Goal: Transaction & Acquisition: Purchase product/service

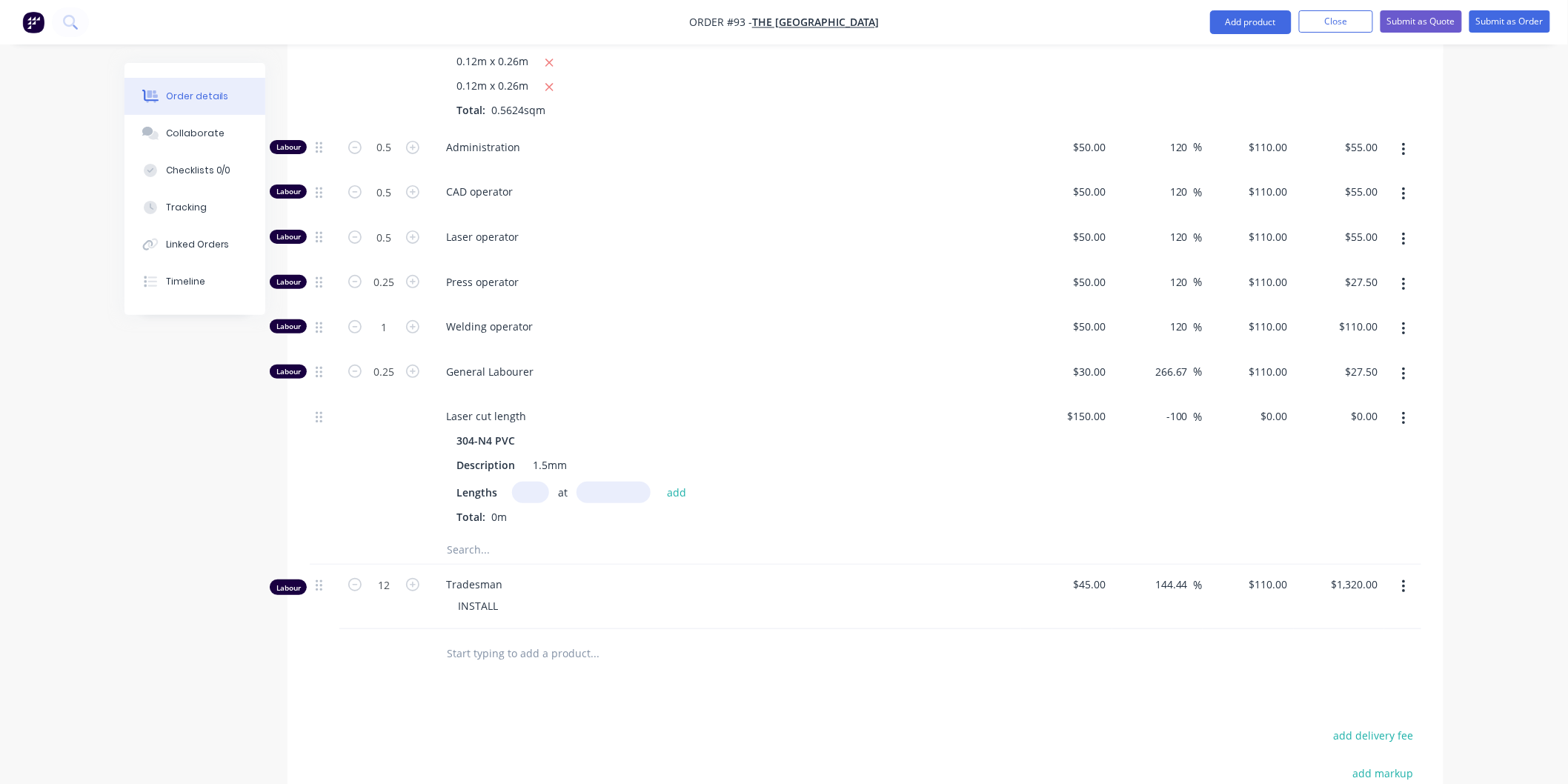
scroll to position [2635, 0]
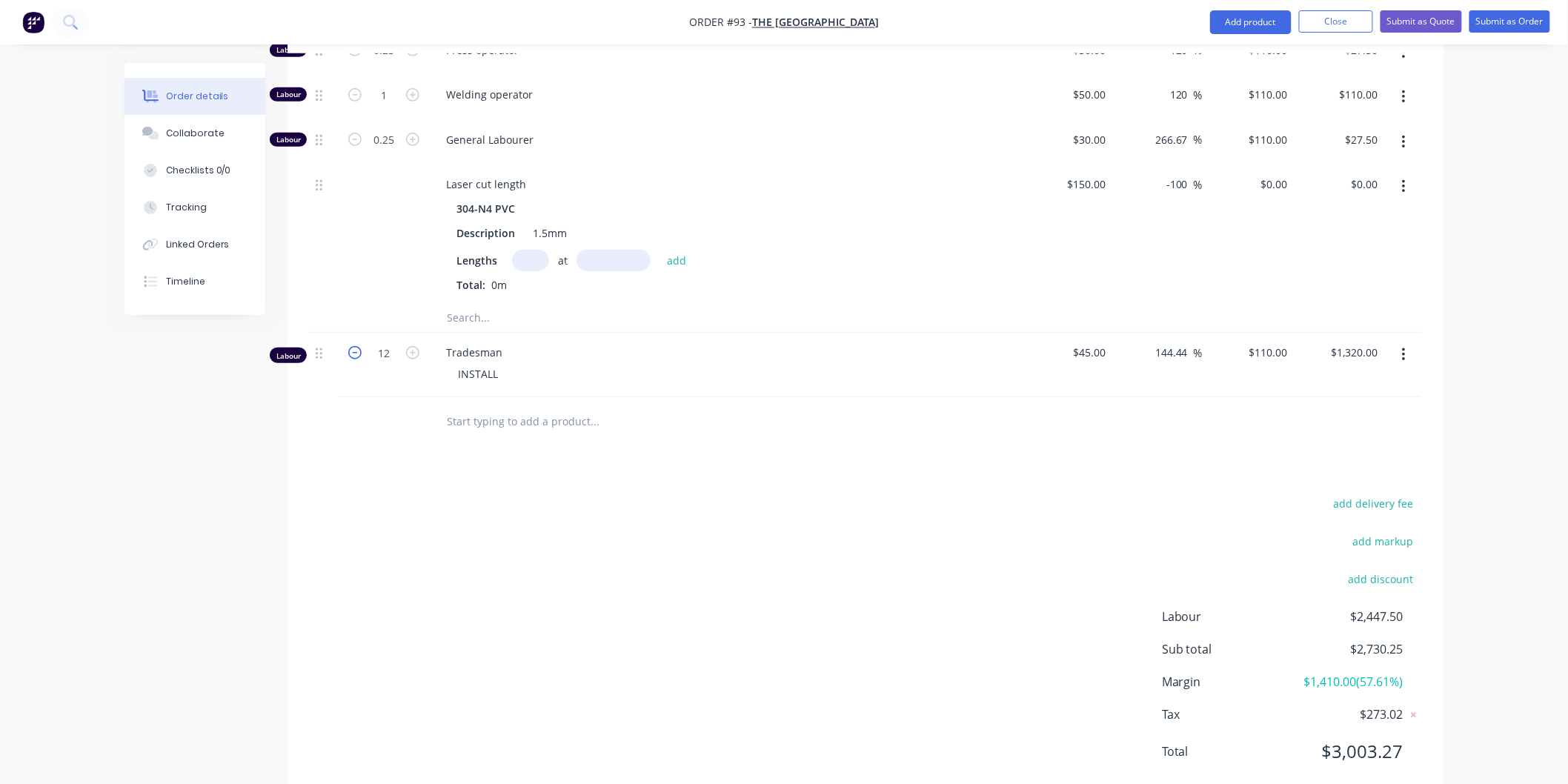
click at [354, 347] on icon "button" at bounding box center [354, 353] width 13 height 13
type input "11"
type input "$1,210.00"
click at [354, 347] on icon "button" at bounding box center [354, 353] width 13 height 13
type input "10"
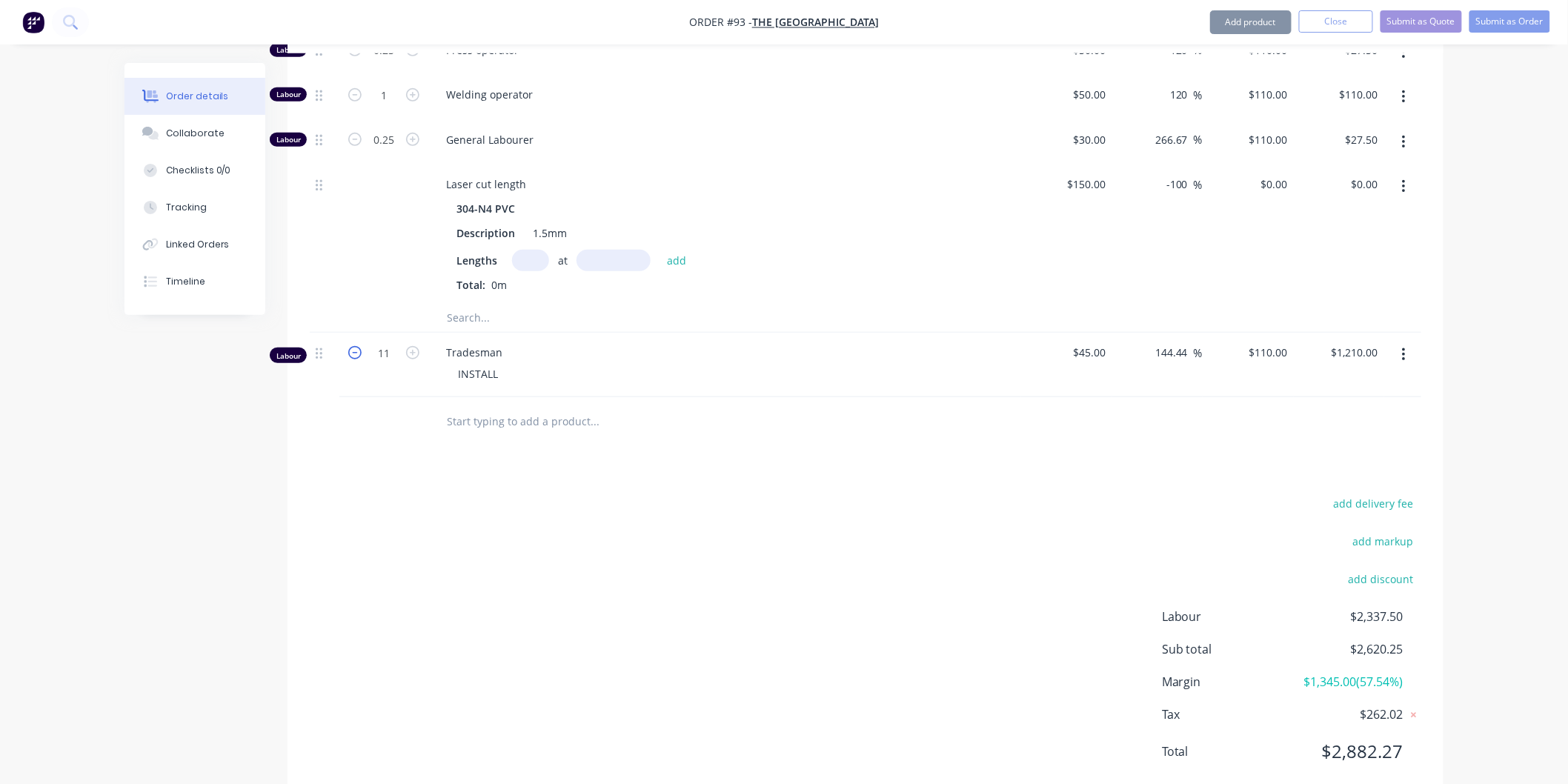
type input "$1,100.00"
click at [414, 347] on icon "button" at bounding box center [413, 353] width 13 height 13
type input "11"
type input "$1,210.00"
click at [414, 347] on icon "button" at bounding box center [413, 353] width 13 height 13
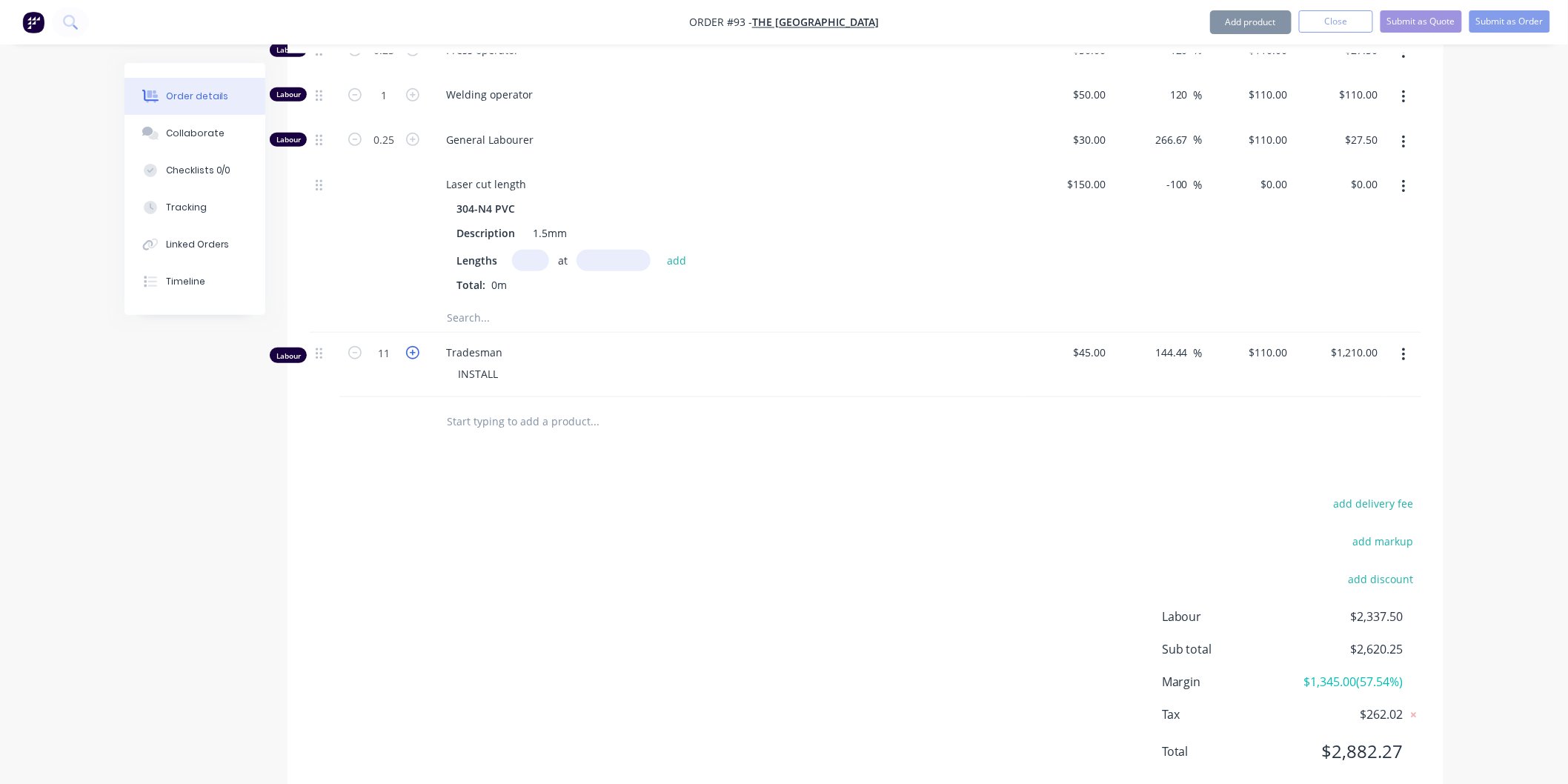
type input "12"
type input "$1,320.00"
click at [414, 347] on icon "button" at bounding box center [413, 353] width 13 height 13
type input "13"
type input "$1,430.00"
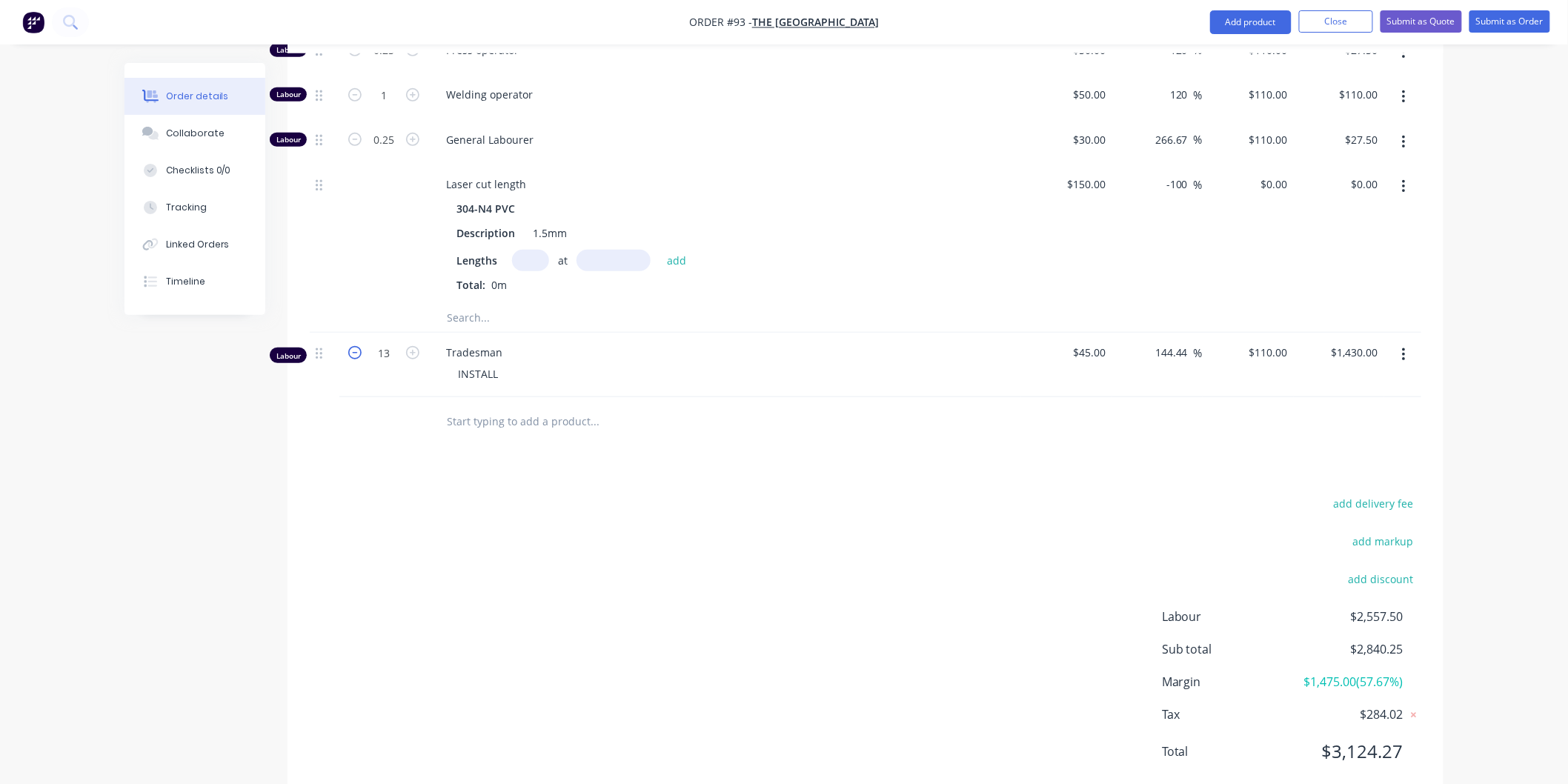
click at [350, 347] on icon "button" at bounding box center [354, 353] width 13 height 13
type input "12"
type input "$1,320.00"
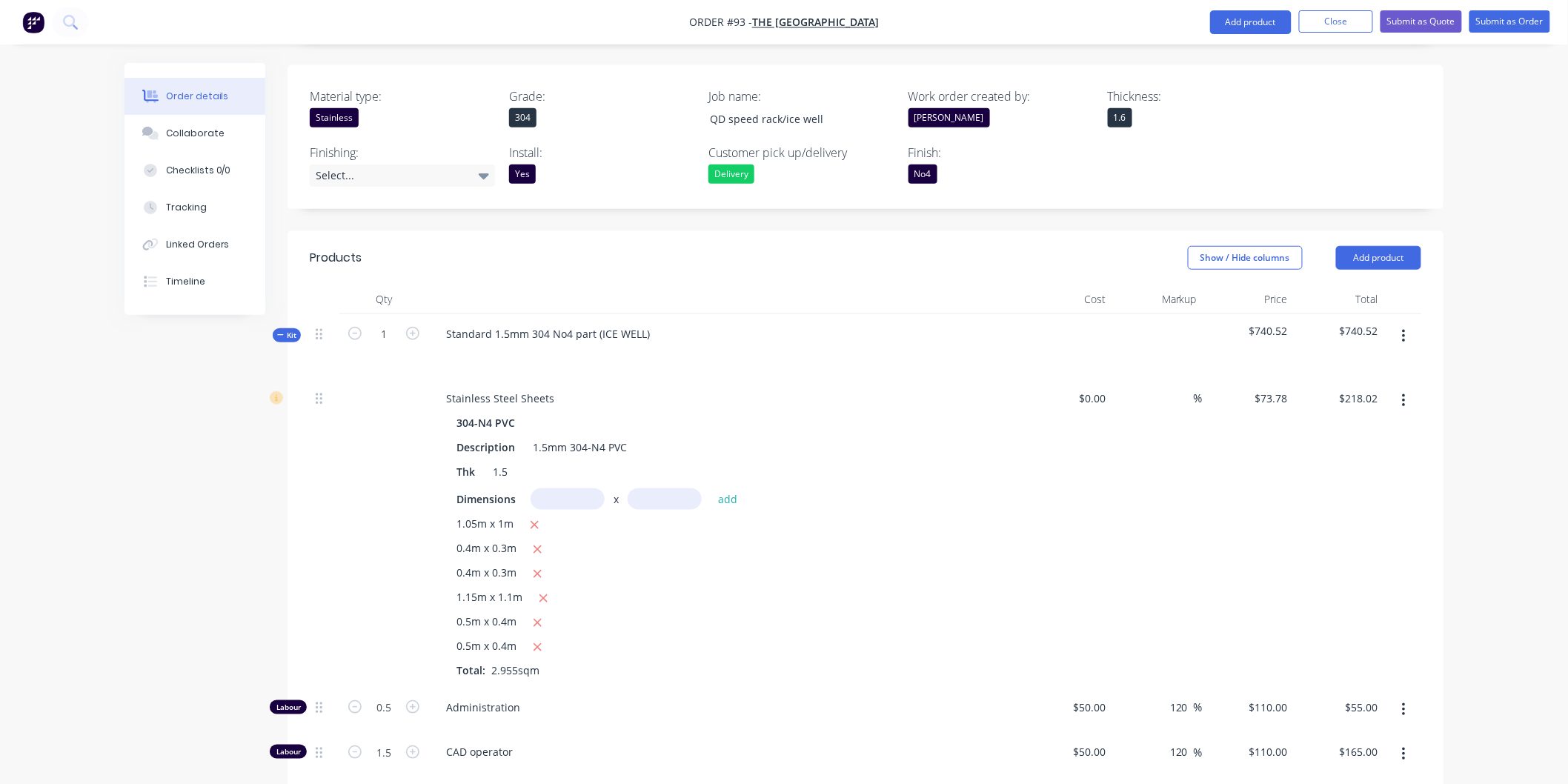
scroll to position [82, 0]
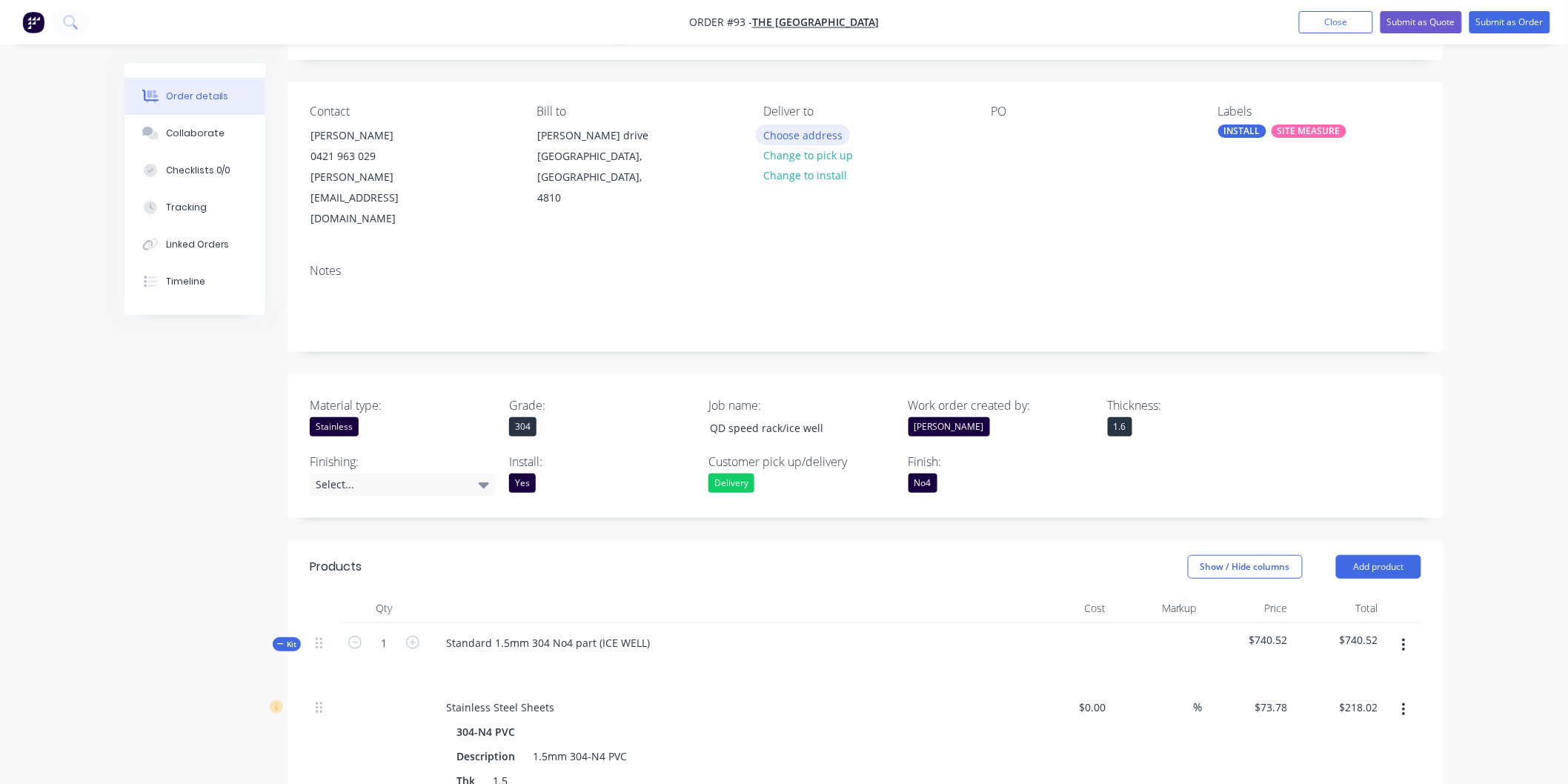
click at [795, 133] on button "Choose address" at bounding box center [803, 134] width 95 height 20
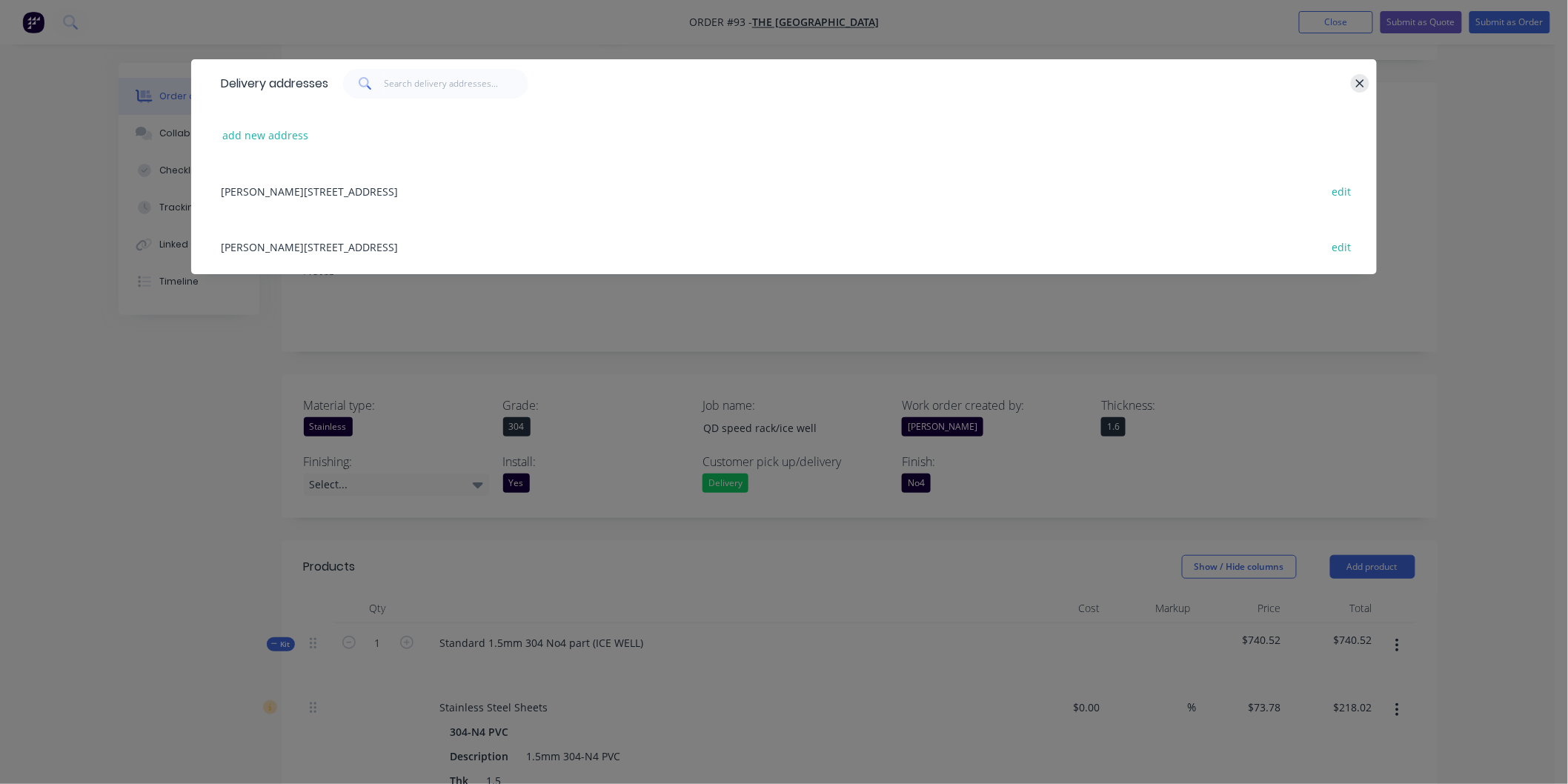
click at [1364, 79] on icon "button" at bounding box center [1360, 83] width 8 height 8
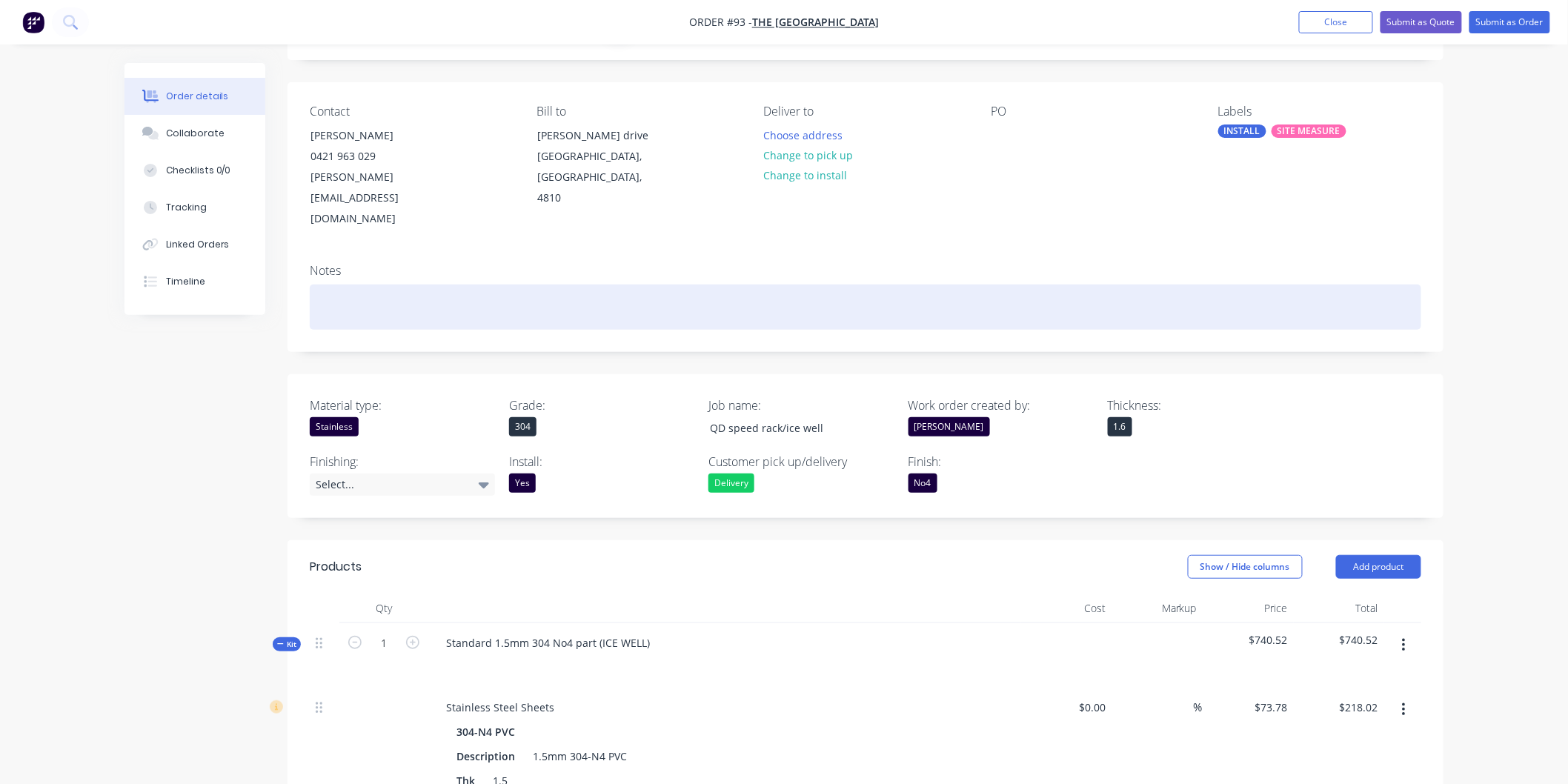
click at [371, 285] on div at bounding box center [866, 307] width 1112 height 45
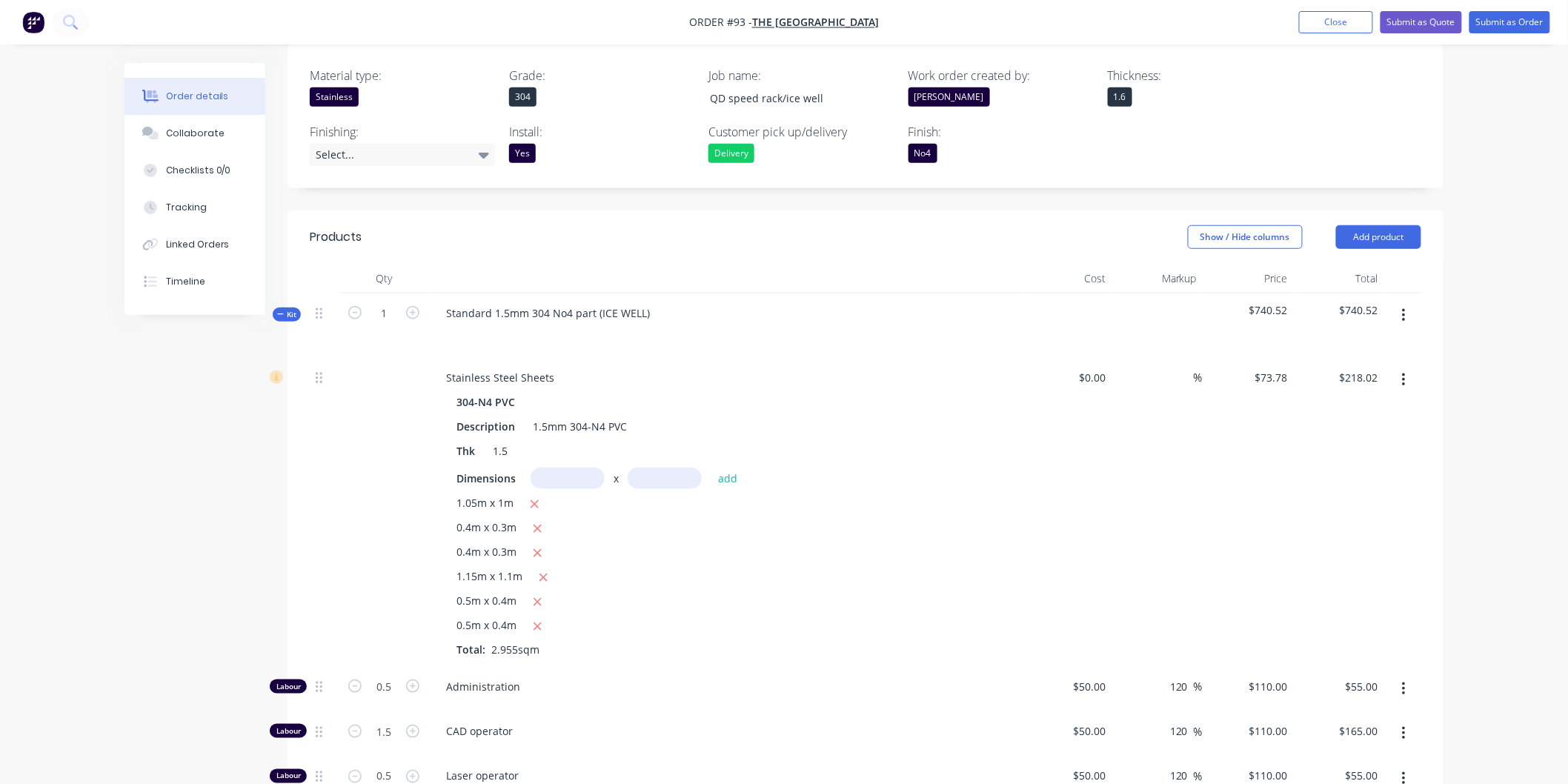
scroll to position [164, 0]
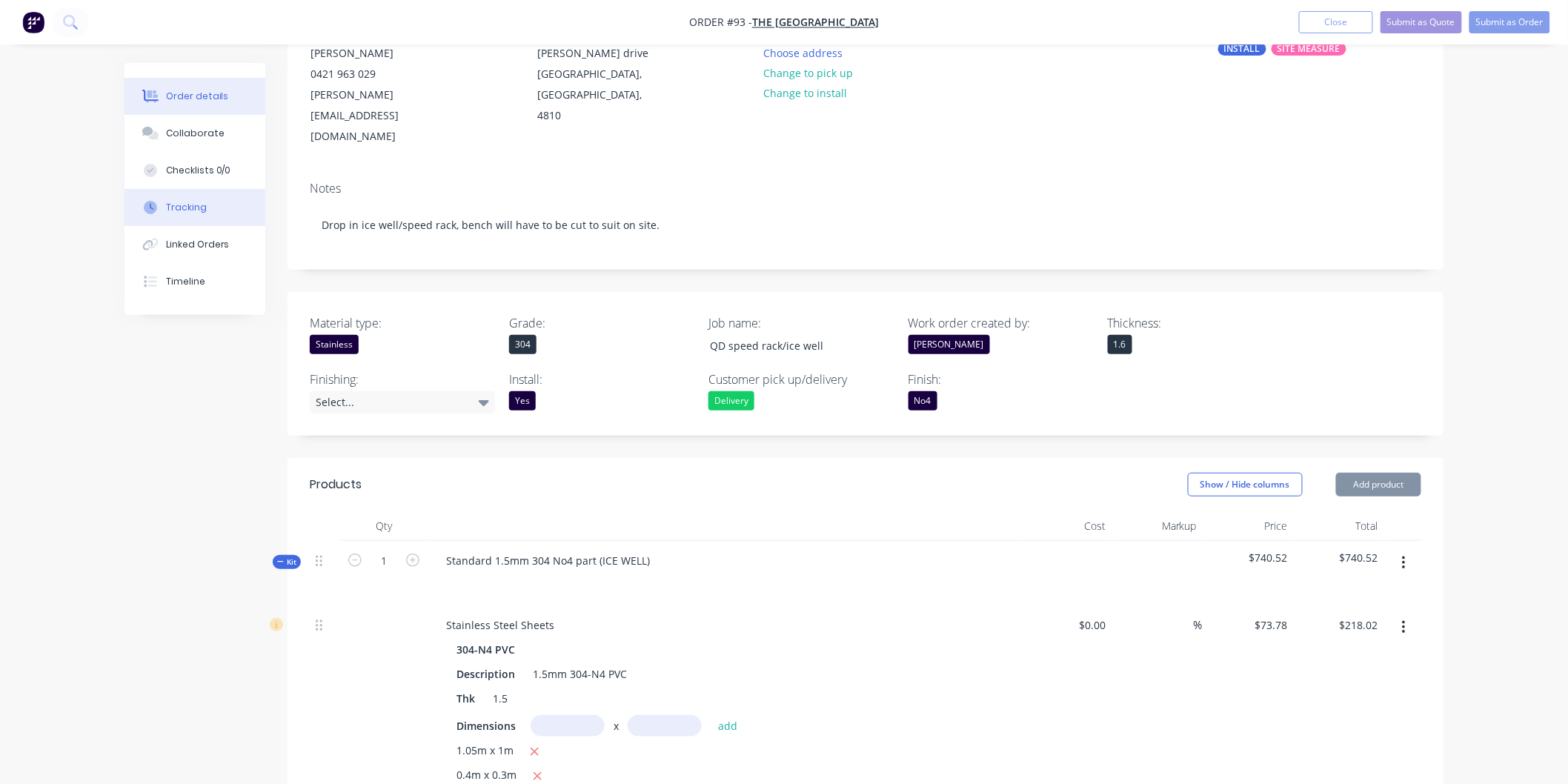
click at [179, 206] on div "Tracking" at bounding box center [186, 207] width 41 height 13
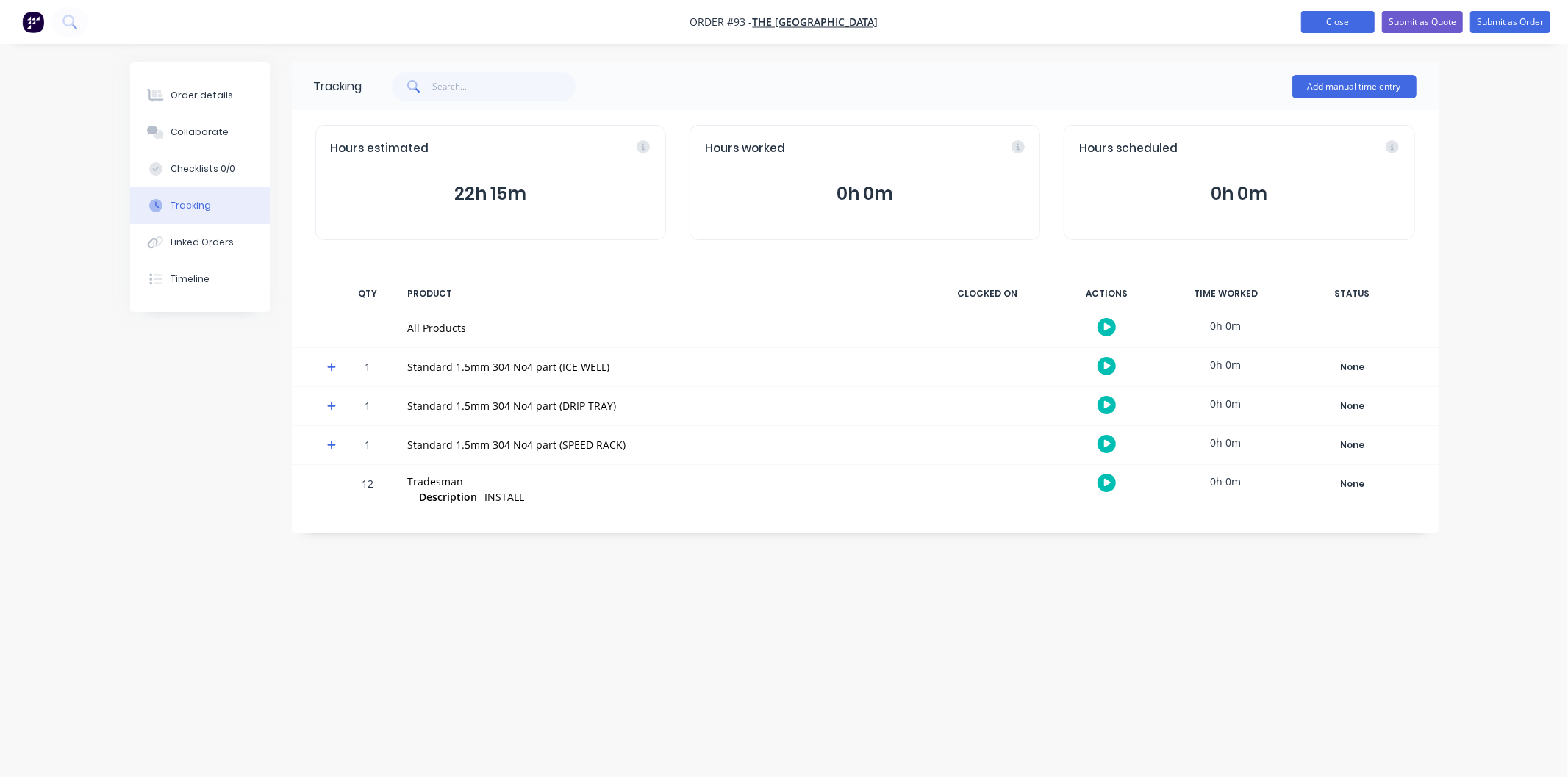
click at [1333, 18] on button "Close" at bounding box center [1338, 22] width 74 height 22
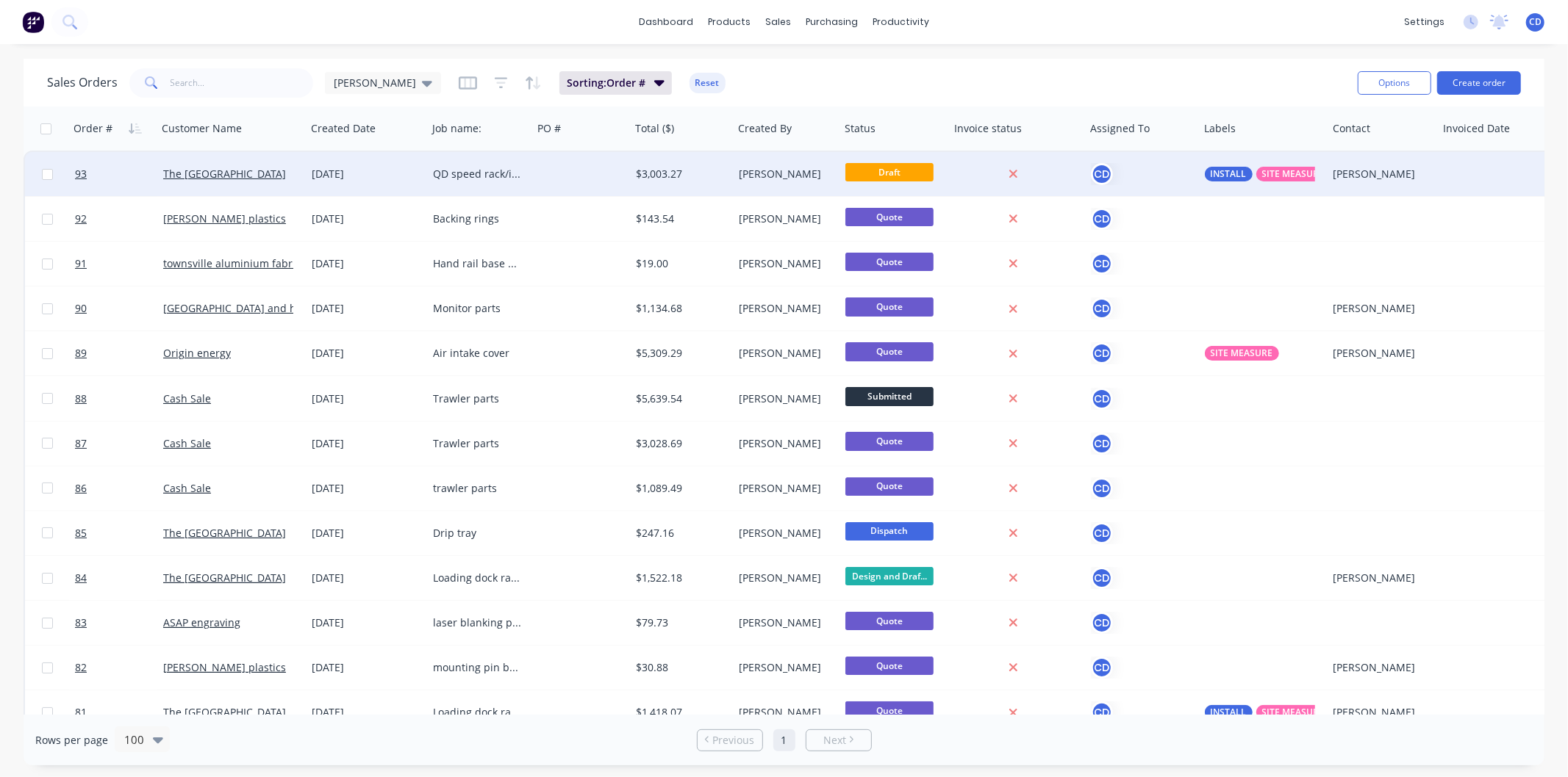
click at [362, 172] on div "[DATE]" at bounding box center [366, 174] width 110 height 15
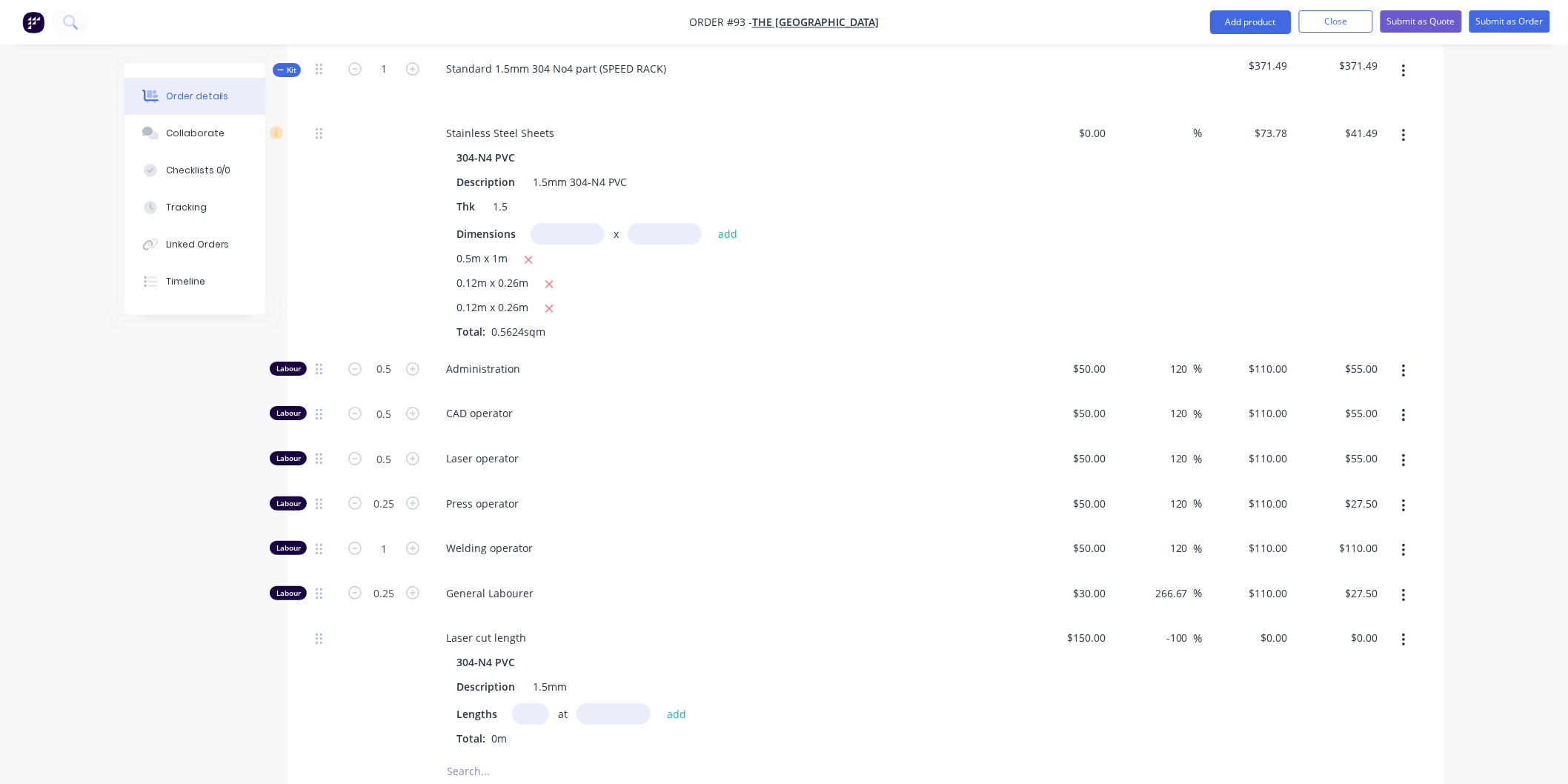
scroll to position [2389, 0]
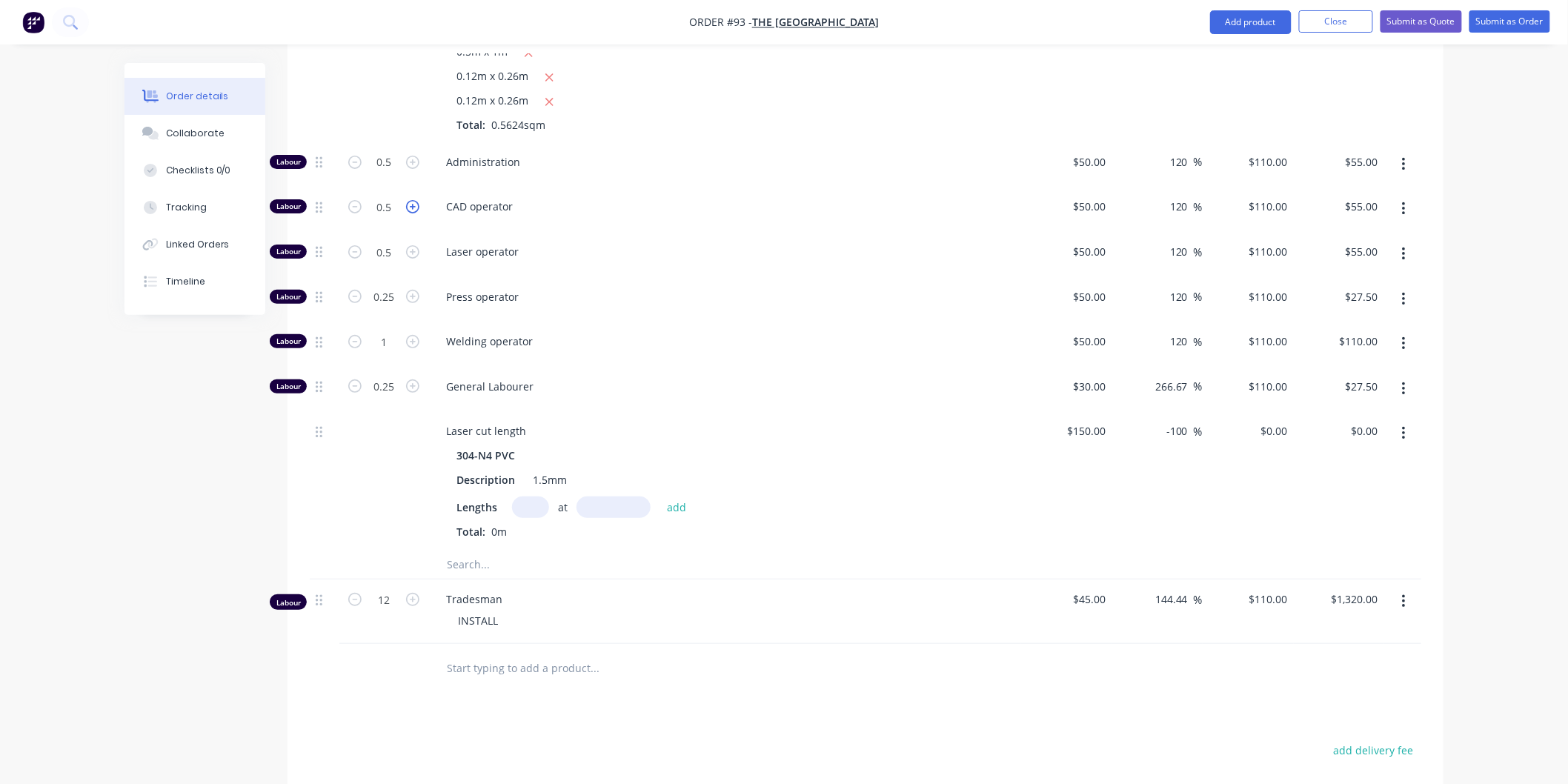
click at [412, 201] on icon "button" at bounding box center [413, 207] width 13 height 13
type input "1.5"
type input "$165.00"
click at [348, 201] on icon "button" at bounding box center [354, 207] width 13 height 13
type input "0.5"
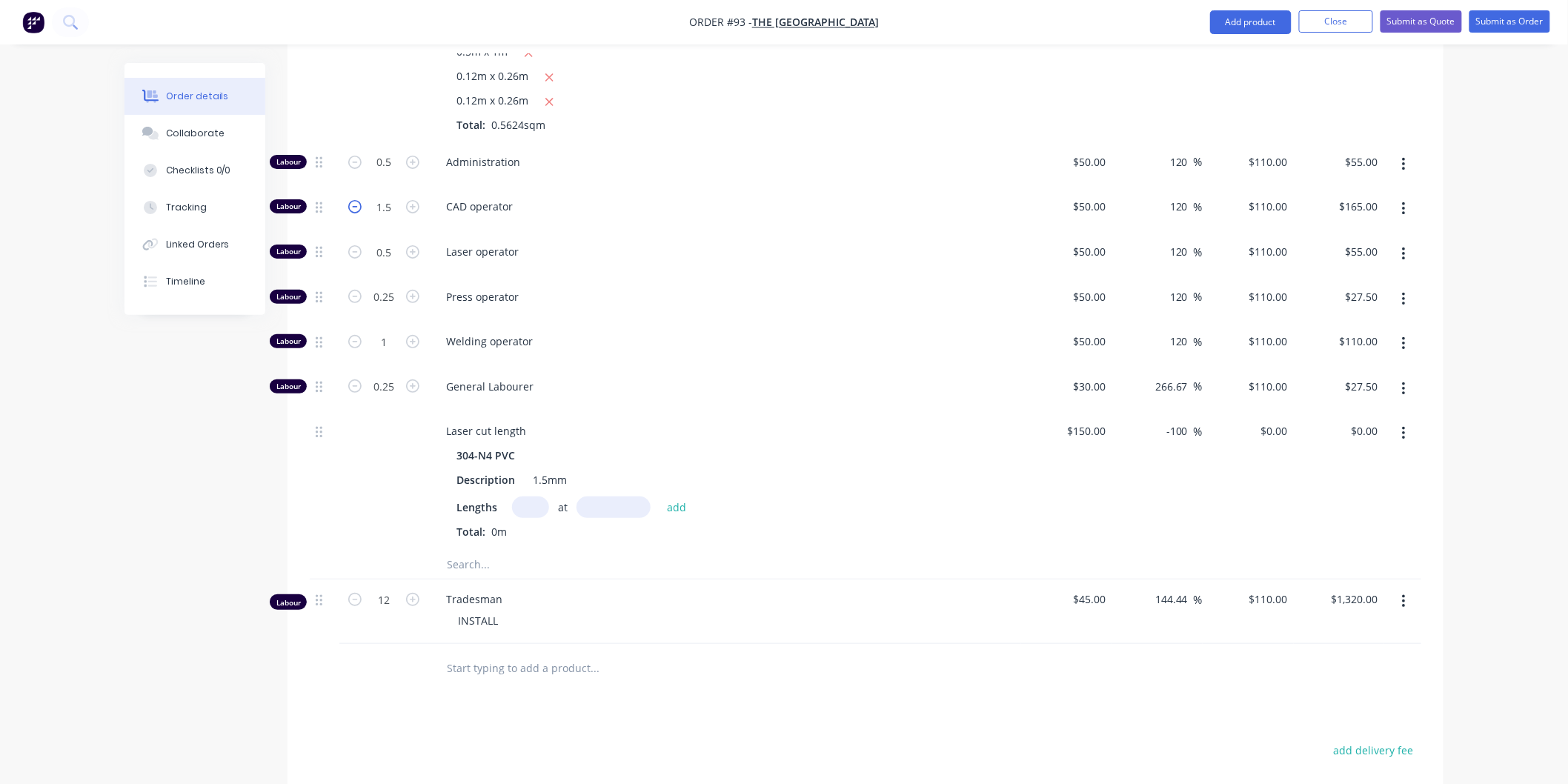
type input "$55.00"
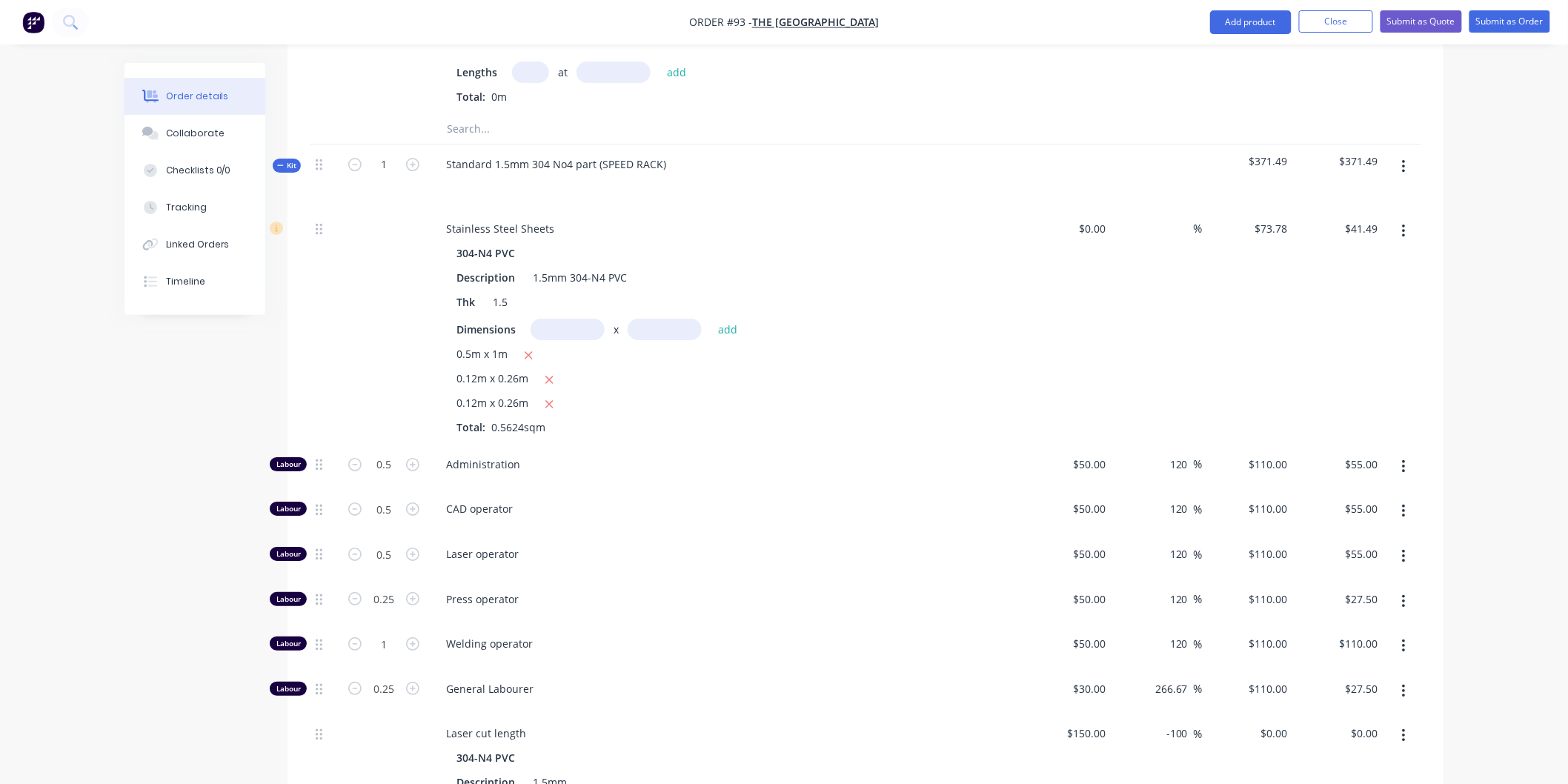
scroll to position [2059, 0]
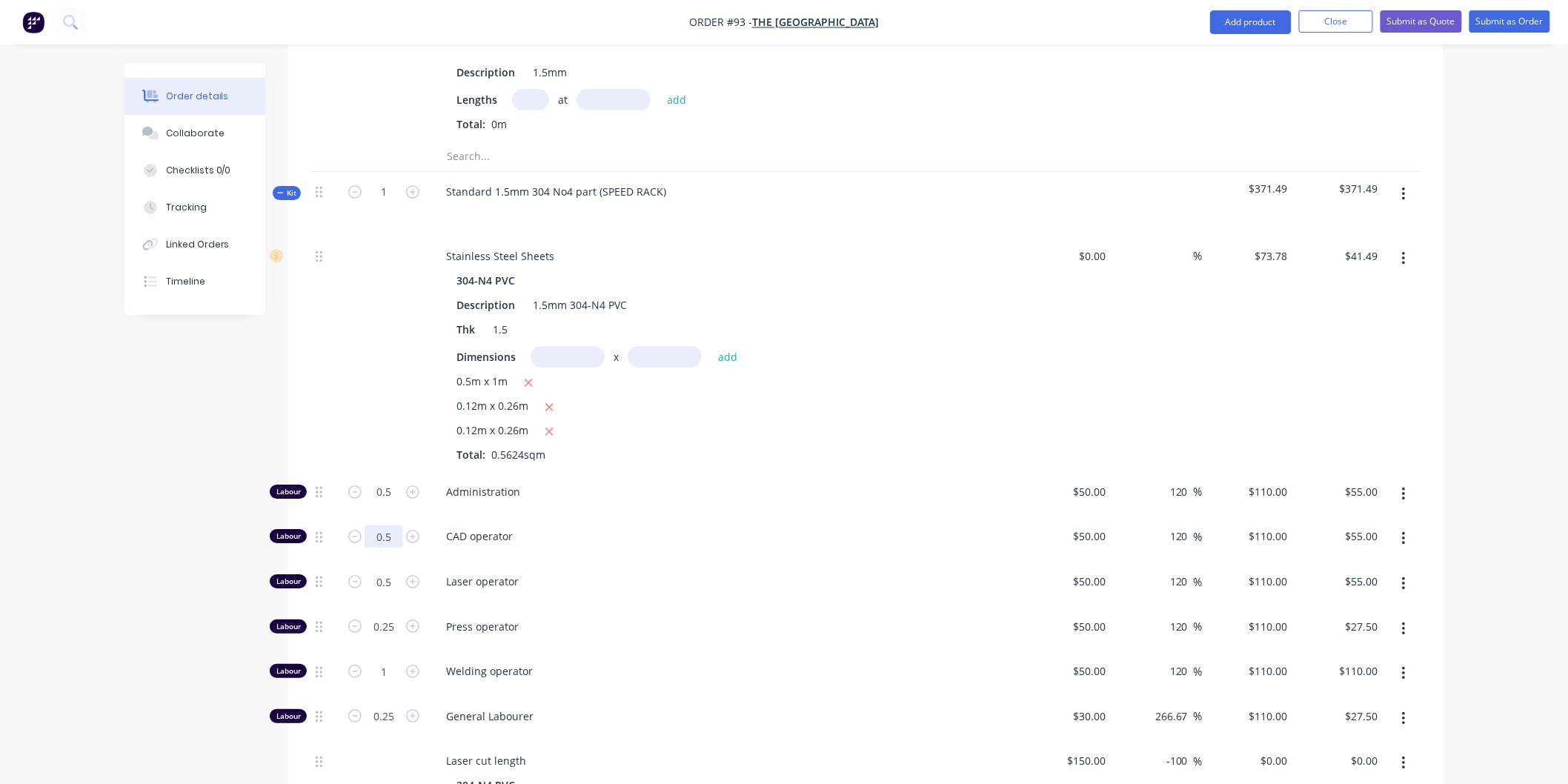
click at [411, 530] on icon "button" at bounding box center [413, 536] width 13 height 13
type input "1"
type input "$110.00"
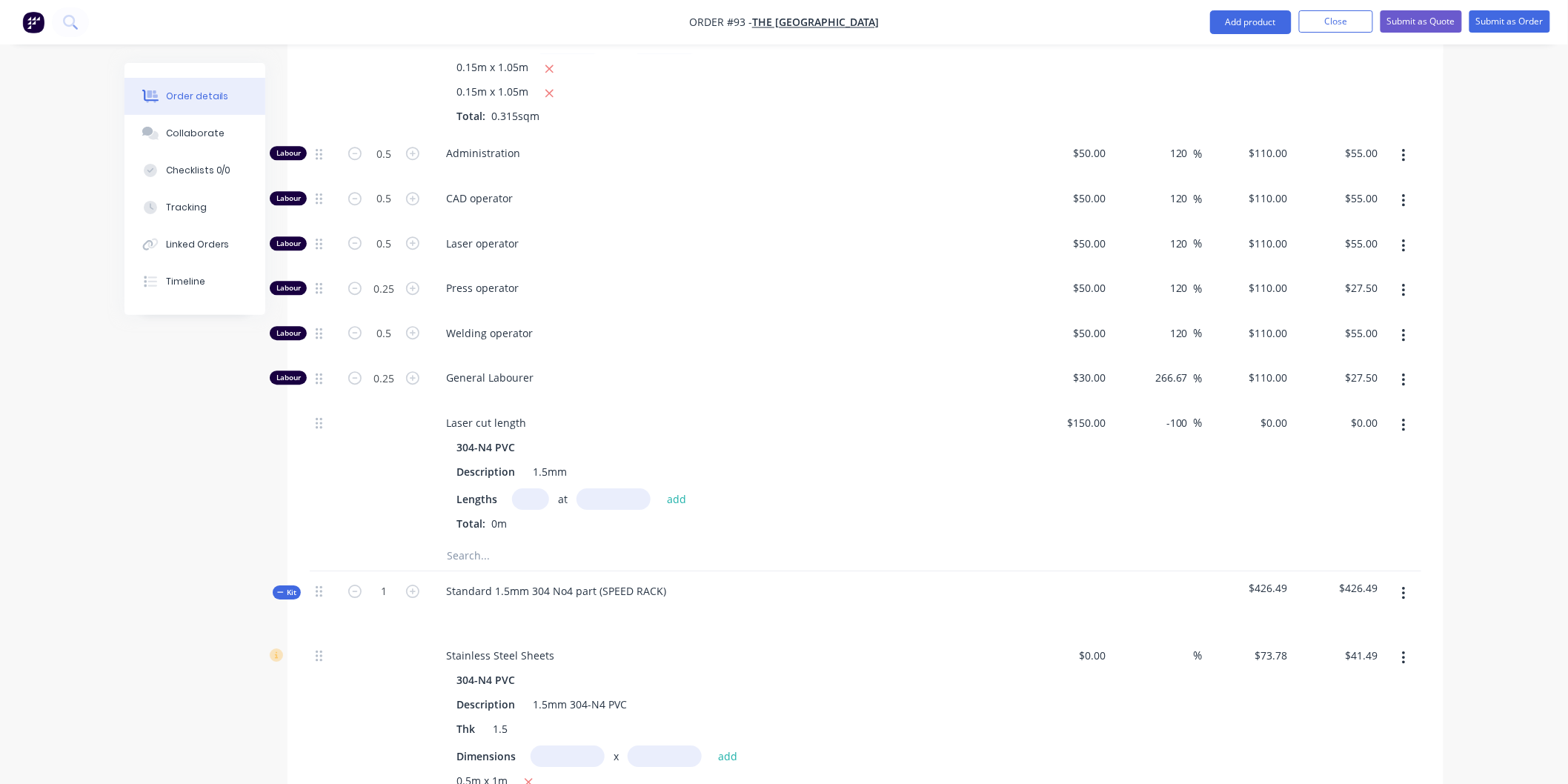
scroll to position [1648, 0]
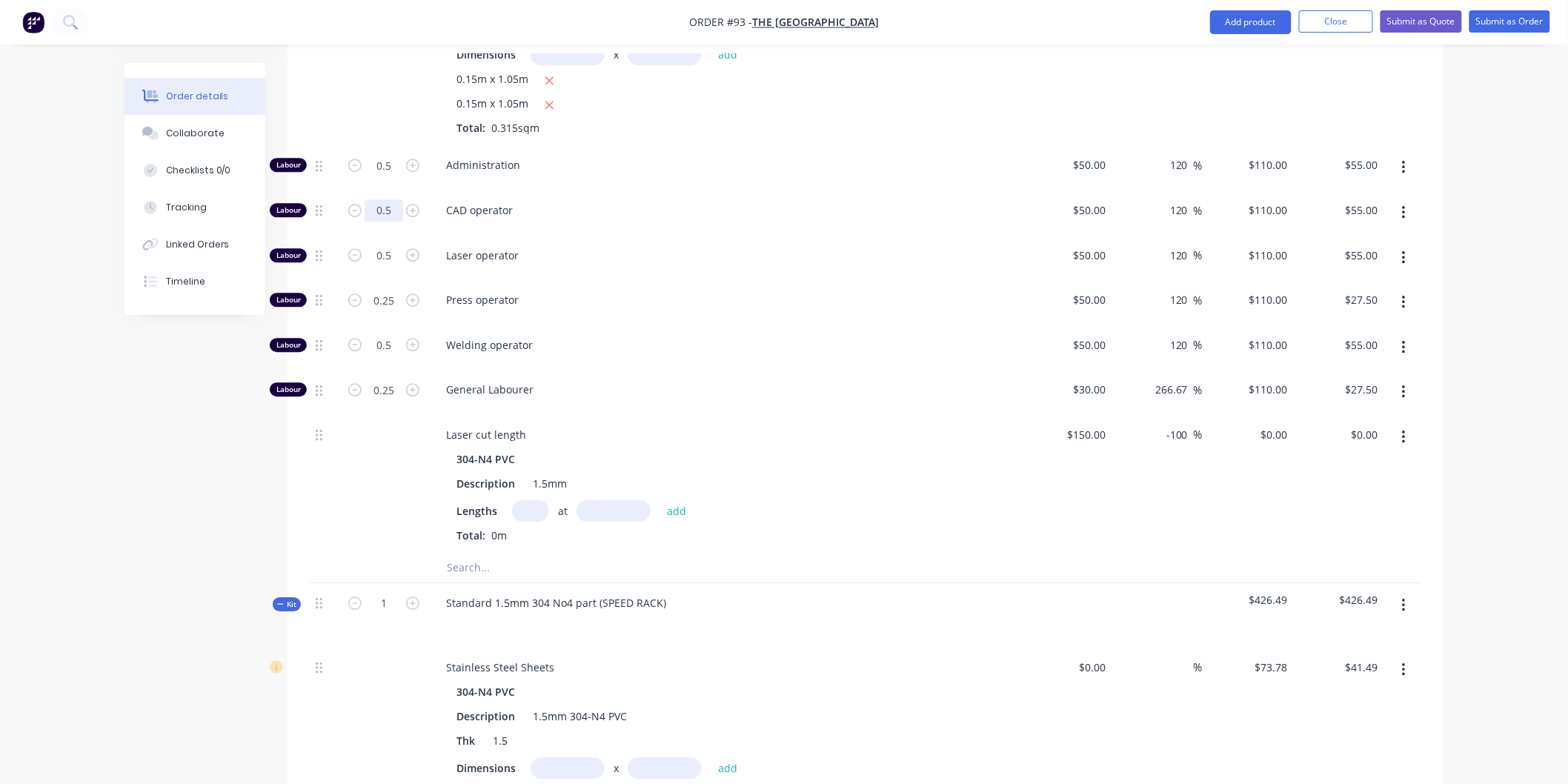
type input "1"
type input "$110.00"
click at [731, 292] on span "Press operator" at bounding box center [730, 300] width 569 height 16
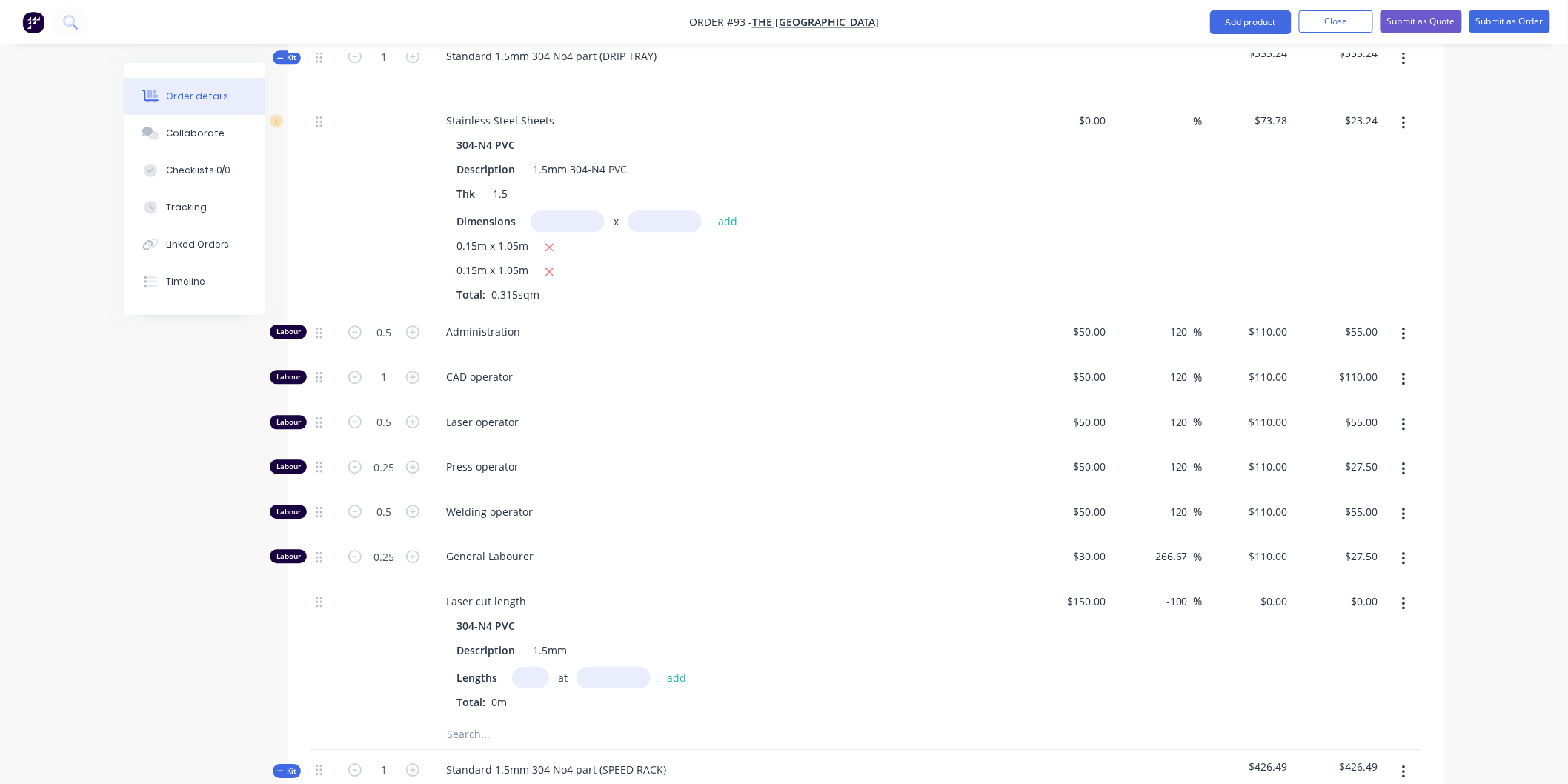
scroll to position [1483, 0]
type input "1"
type input "$110.00"
click at [802, 358] on div "CAD operator" at bounding box center [724, 377] width 593 height 45
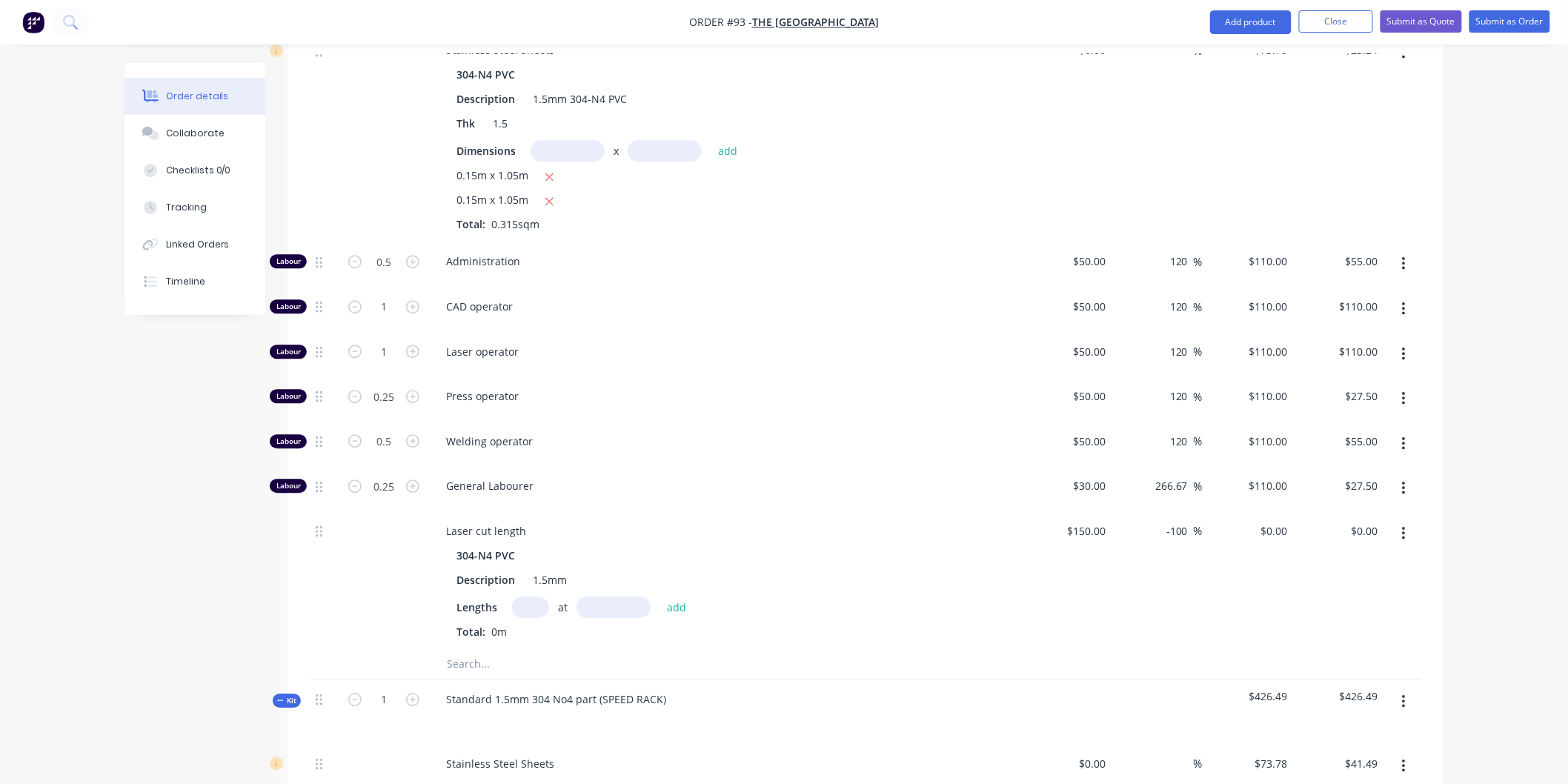
scroll to position [1484, 0]
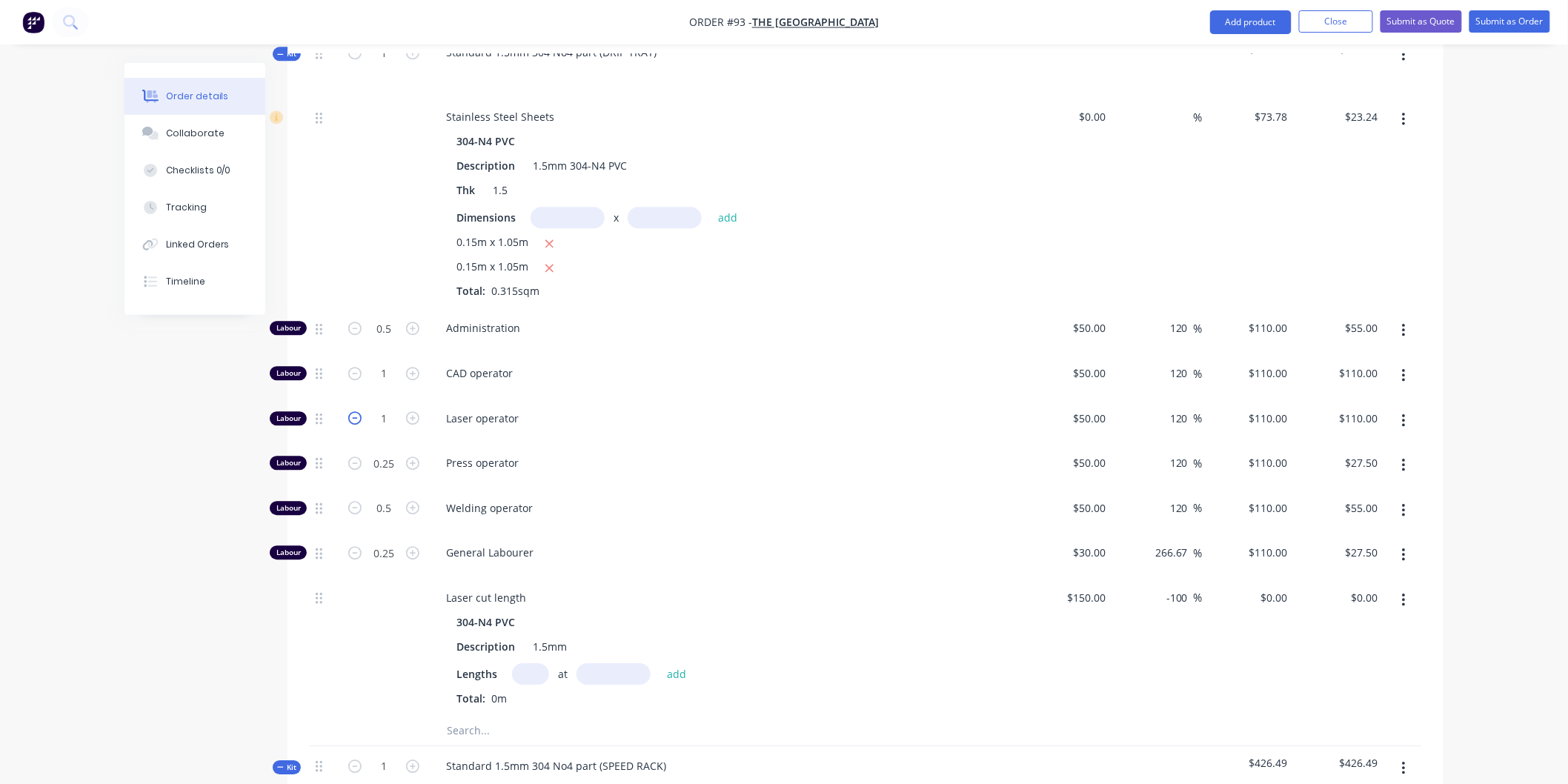
click at [350, 411] on icon "button" at bounding box center [354, 418] width 13 height 13
type input "0"
type input "$0.00"
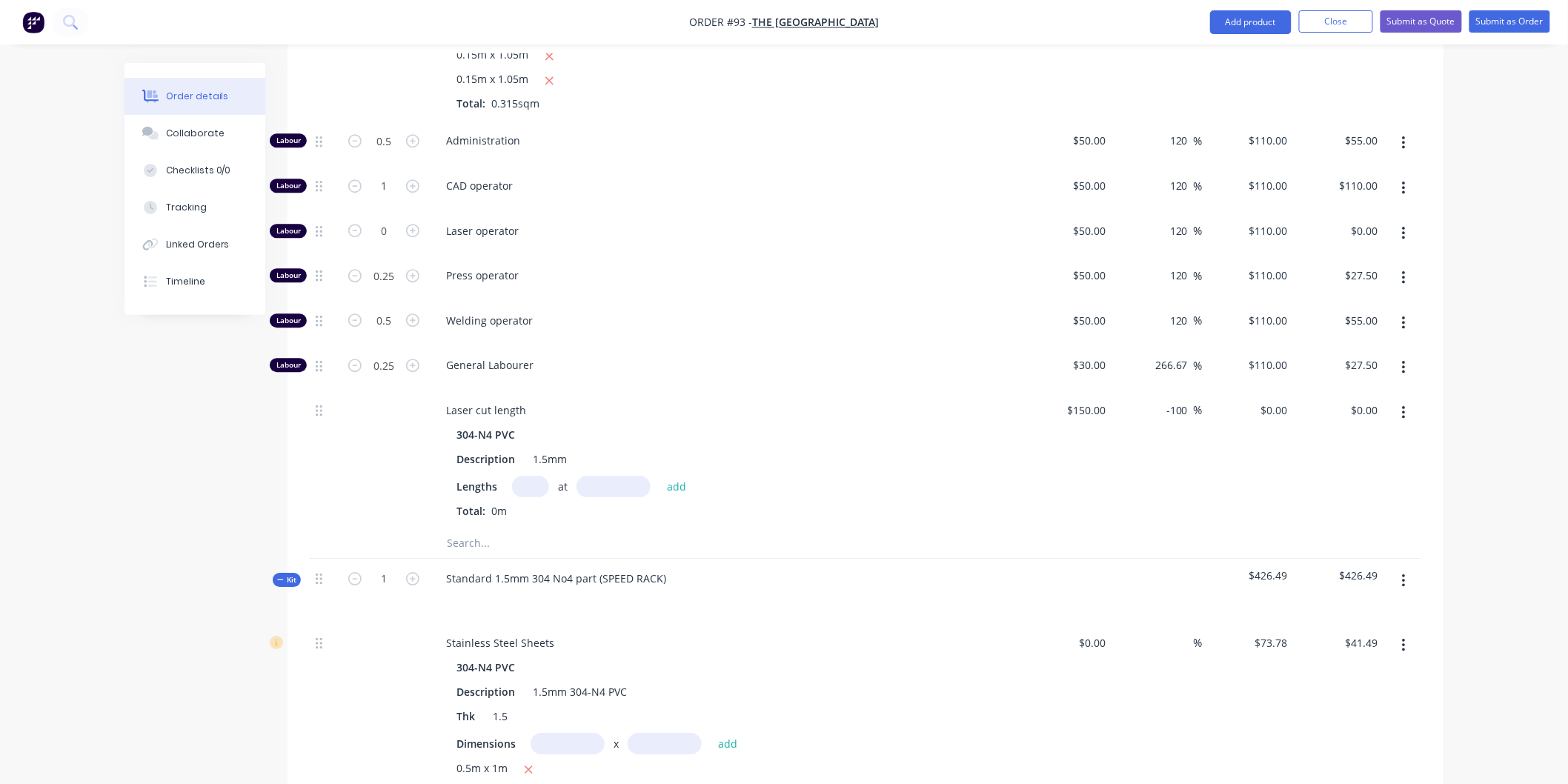
scroll to position [1649, 0]
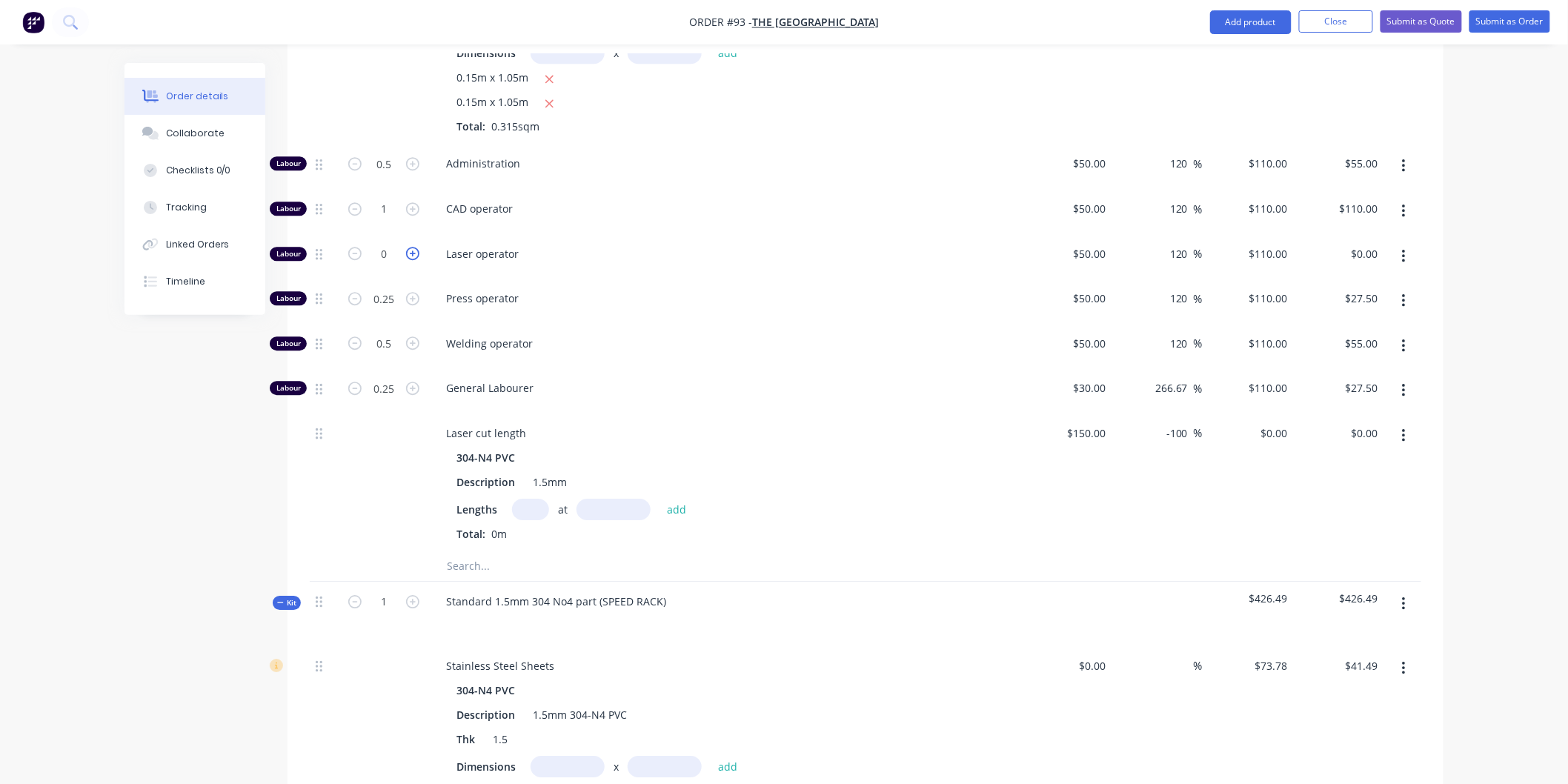
click at [411, 247] on icon "button" at bounding box center [413, 253] width 13 height 13
type input "1"
type input "$110.00"
type input "1.5"
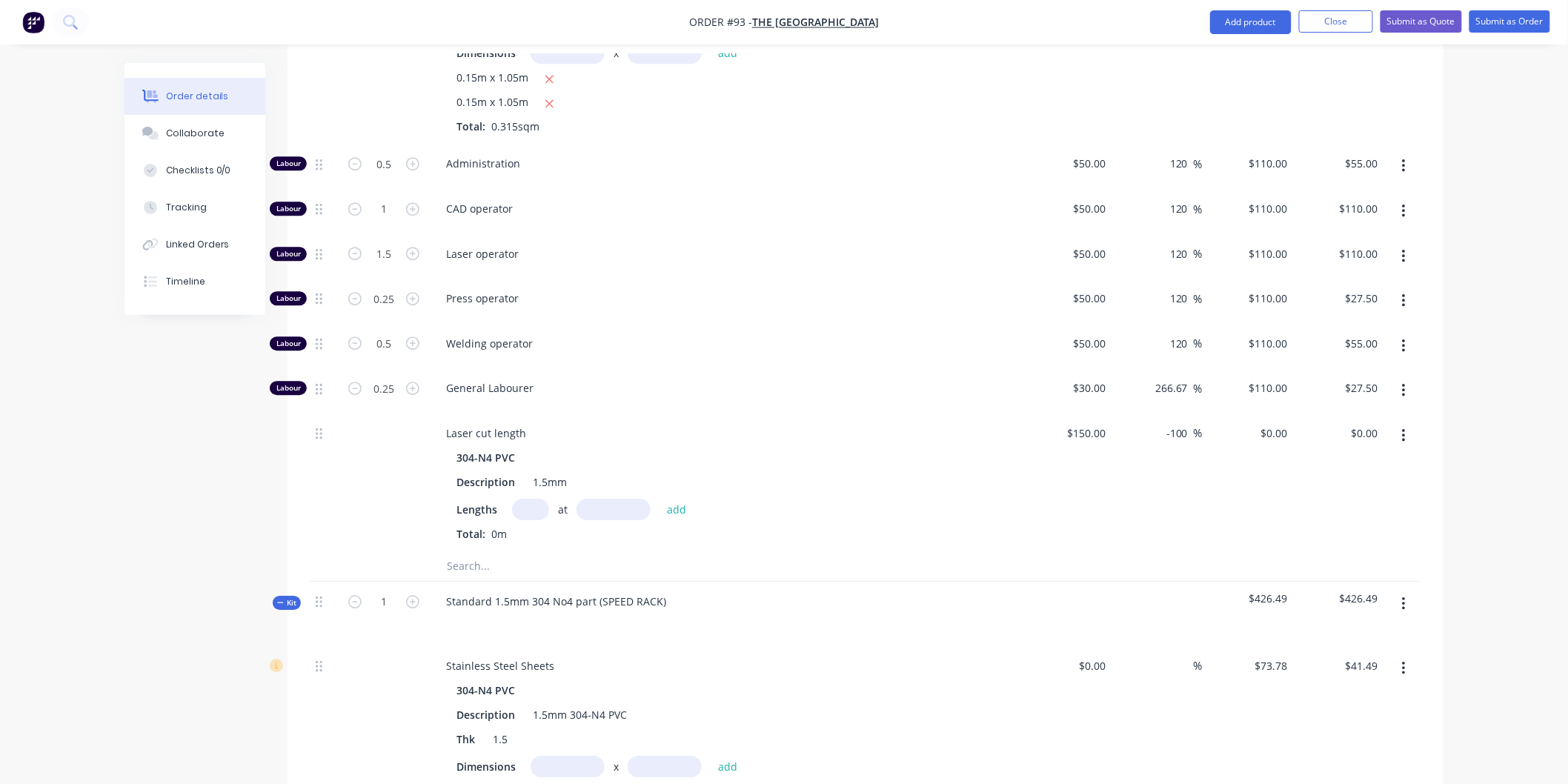
type input "$165.00"
click at [705, 234] on div "Laser operator" at bounding box center [724, 257] width 593 height 45
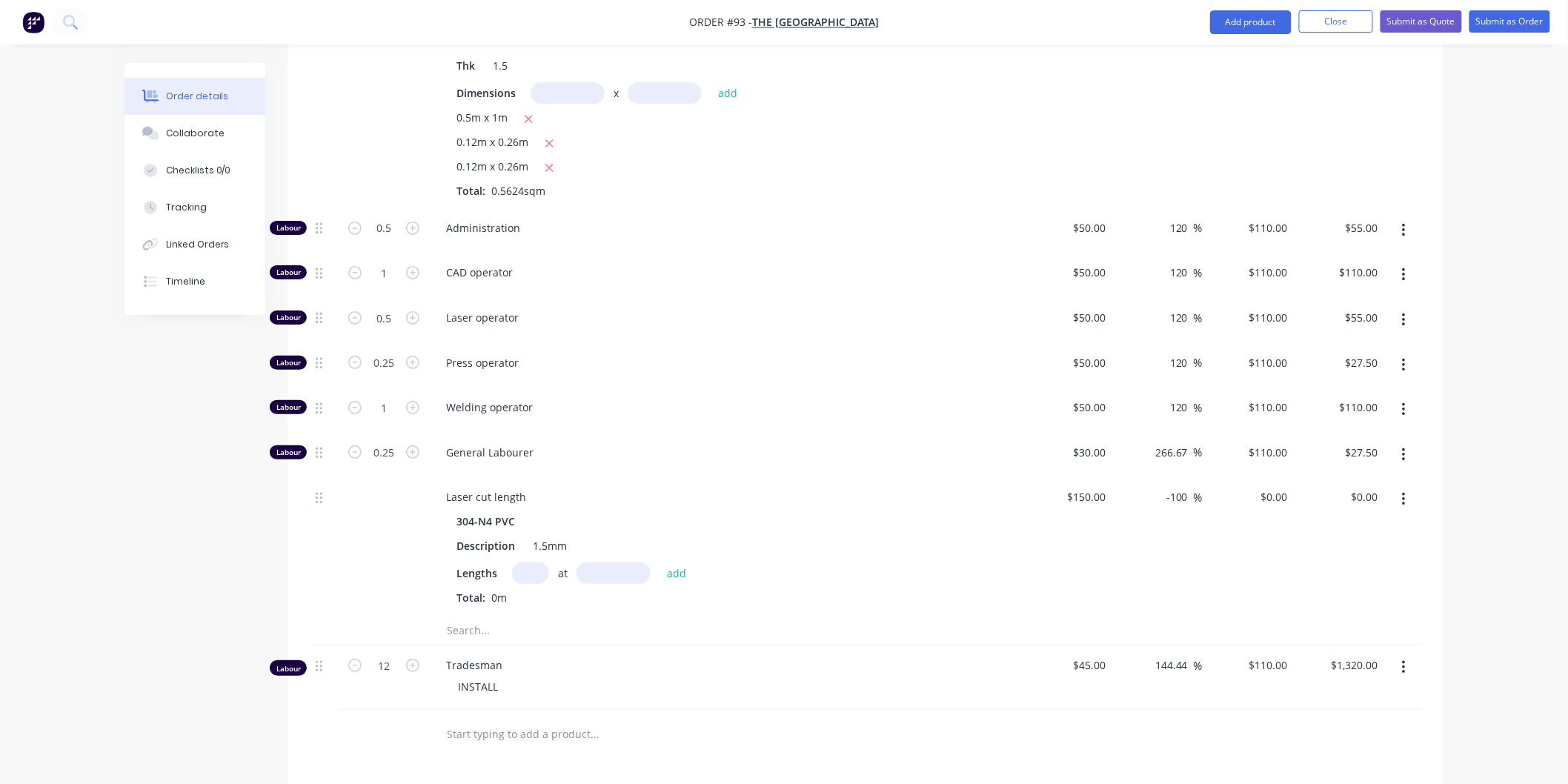
scroll to position [2226, 0]
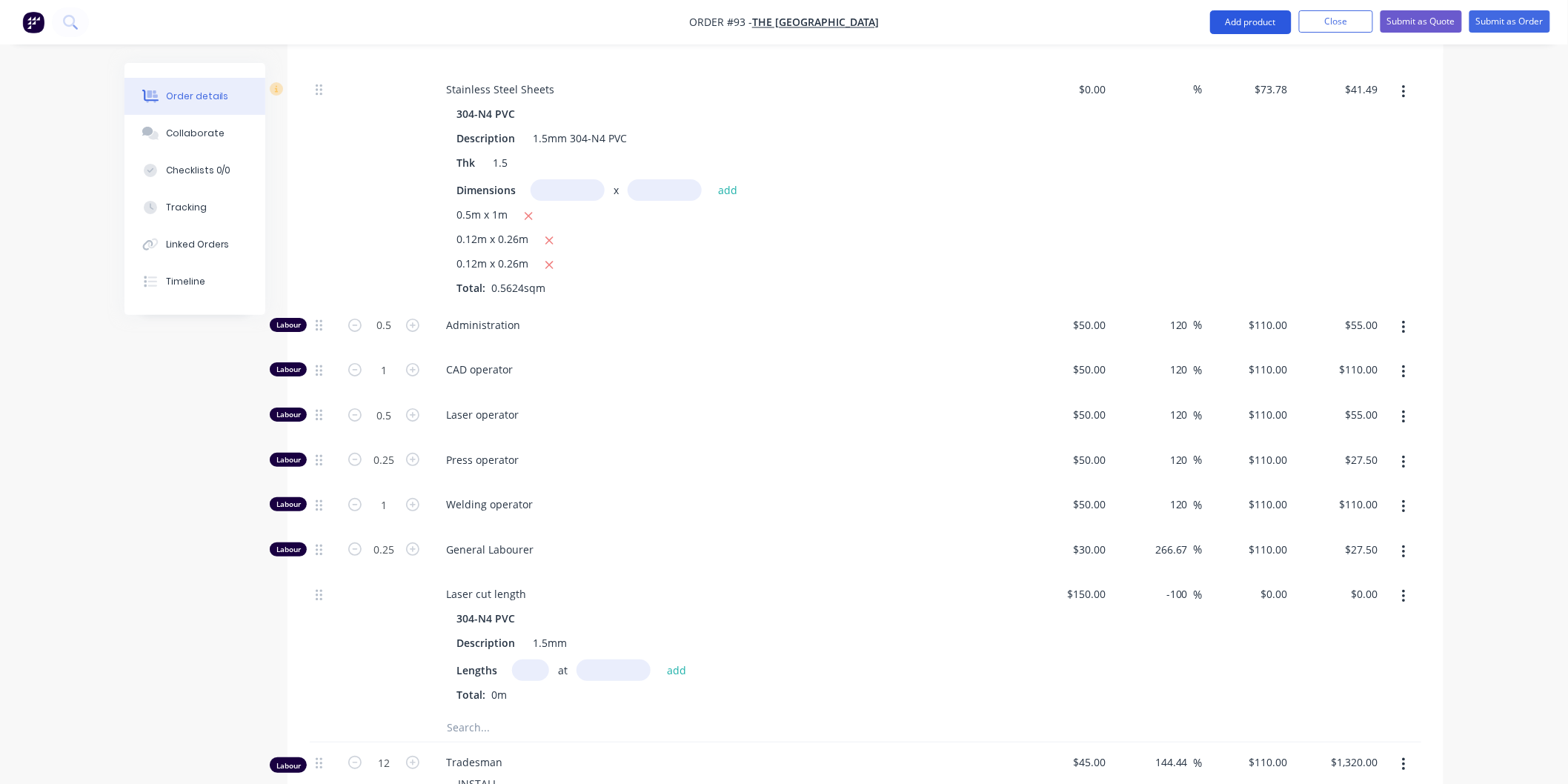
click at [1279, 25] on button "Add product" at bounding box center [1250, 22] width 81 height 24
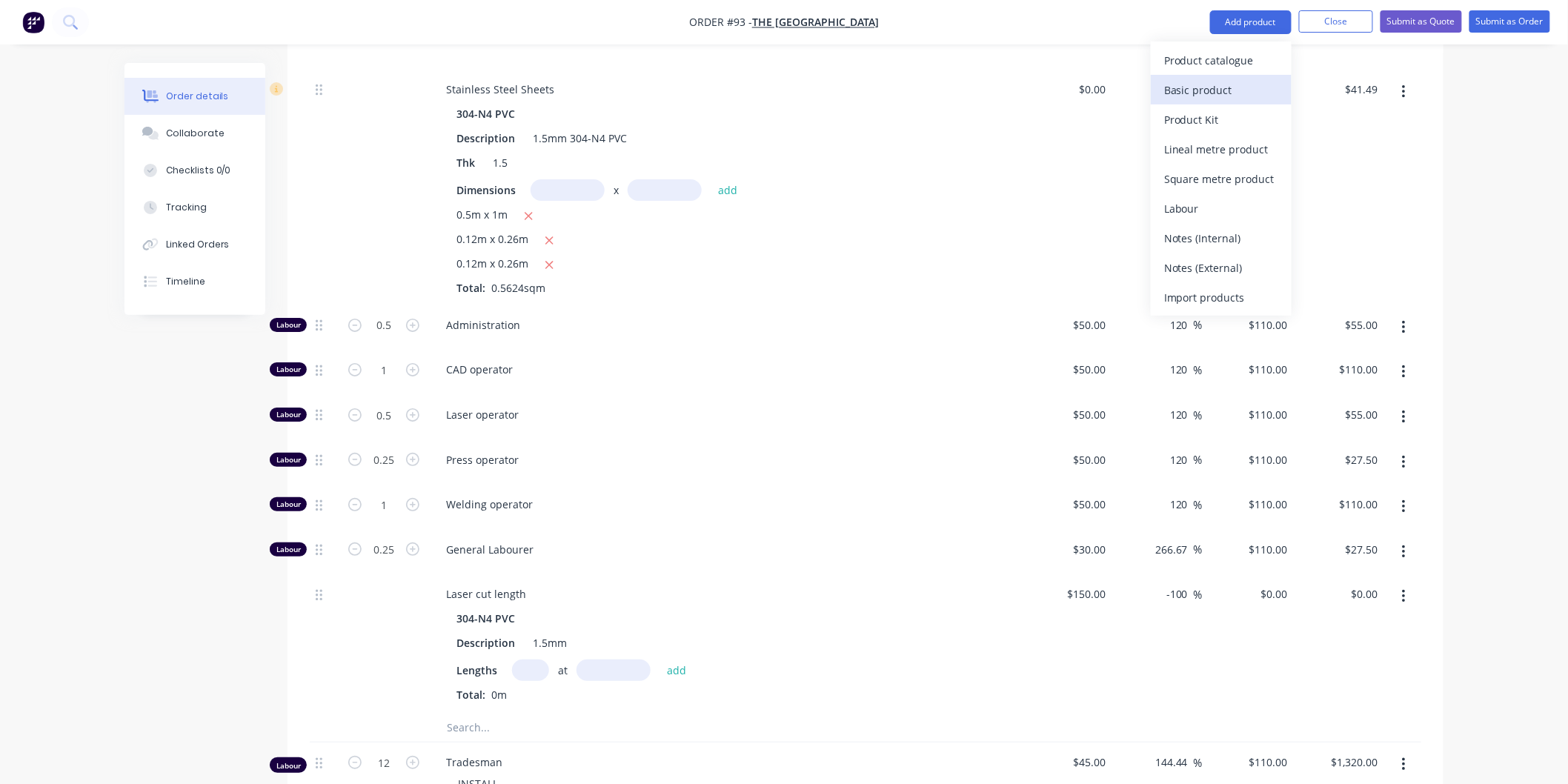
click at [1237, 85] on div "Basic product" at bounding box center [1221, 89] width 114 height 21
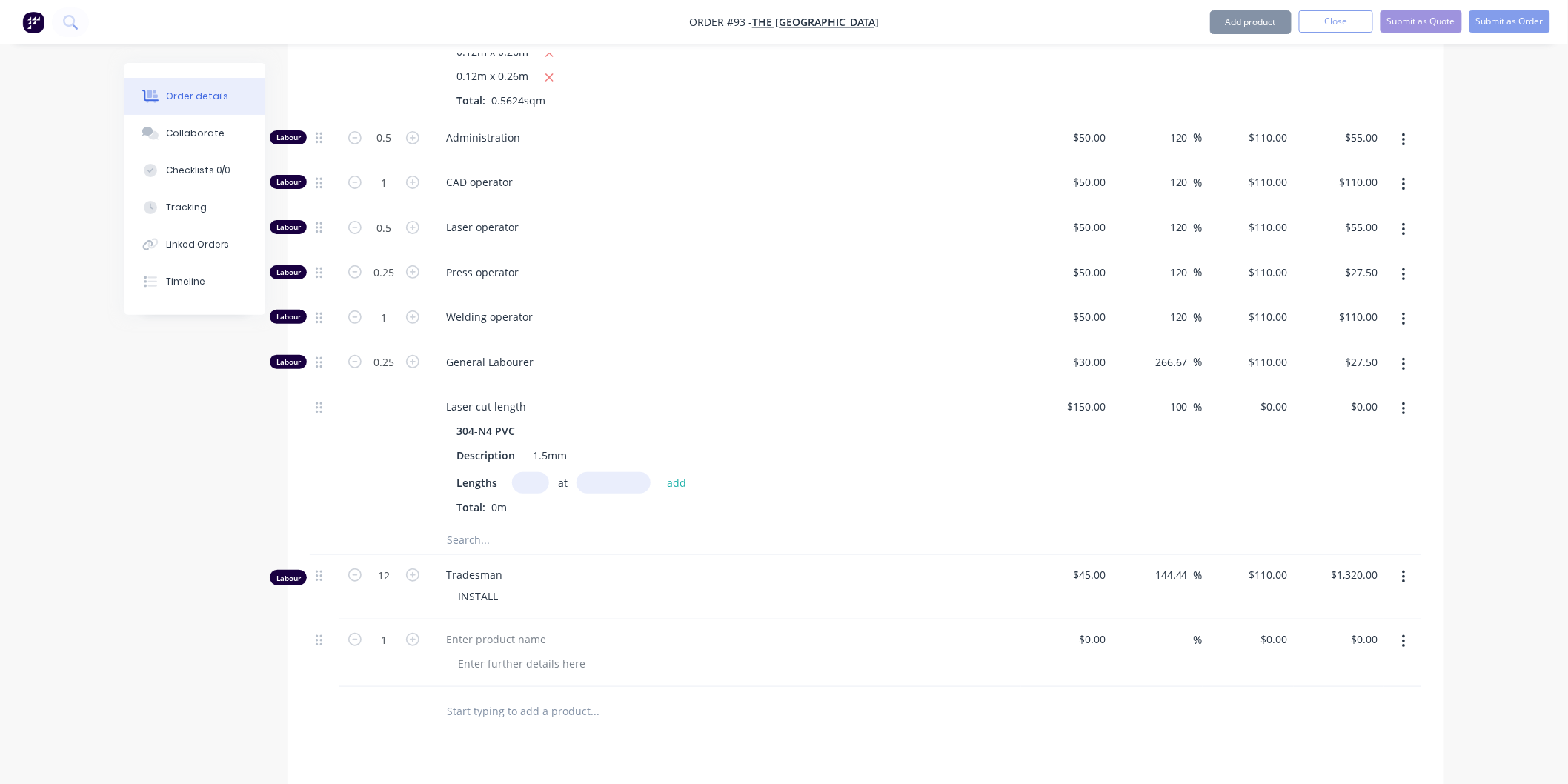
scroll to position [2705, 0]
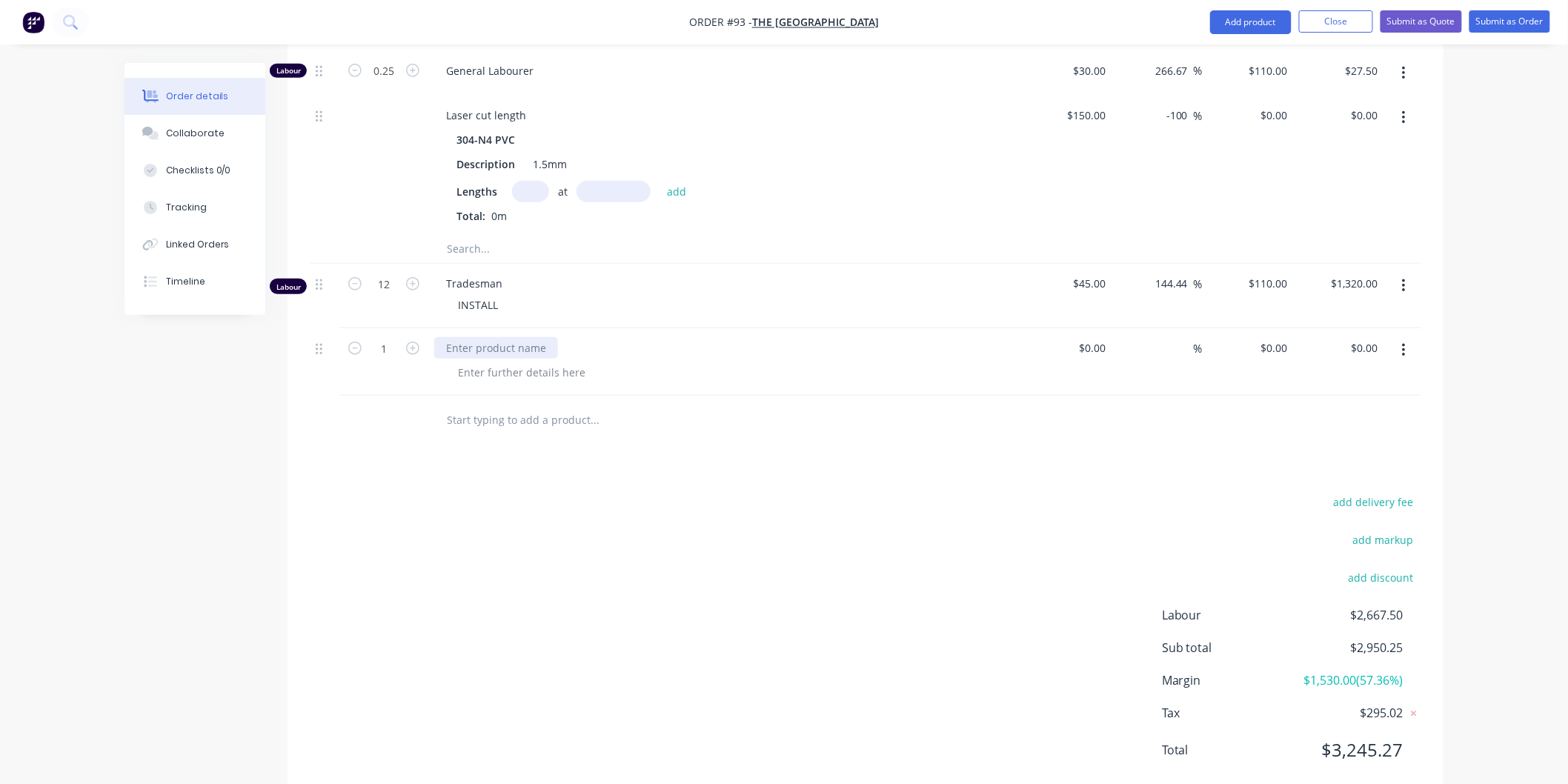
click at [515, 337] on div at bounding box center [496, 347] width 124 height 21
click at [1291, 337] on input "0" at bounding box center [1276, 347] width 34 height 21
type input "100"
type input "$100.00"
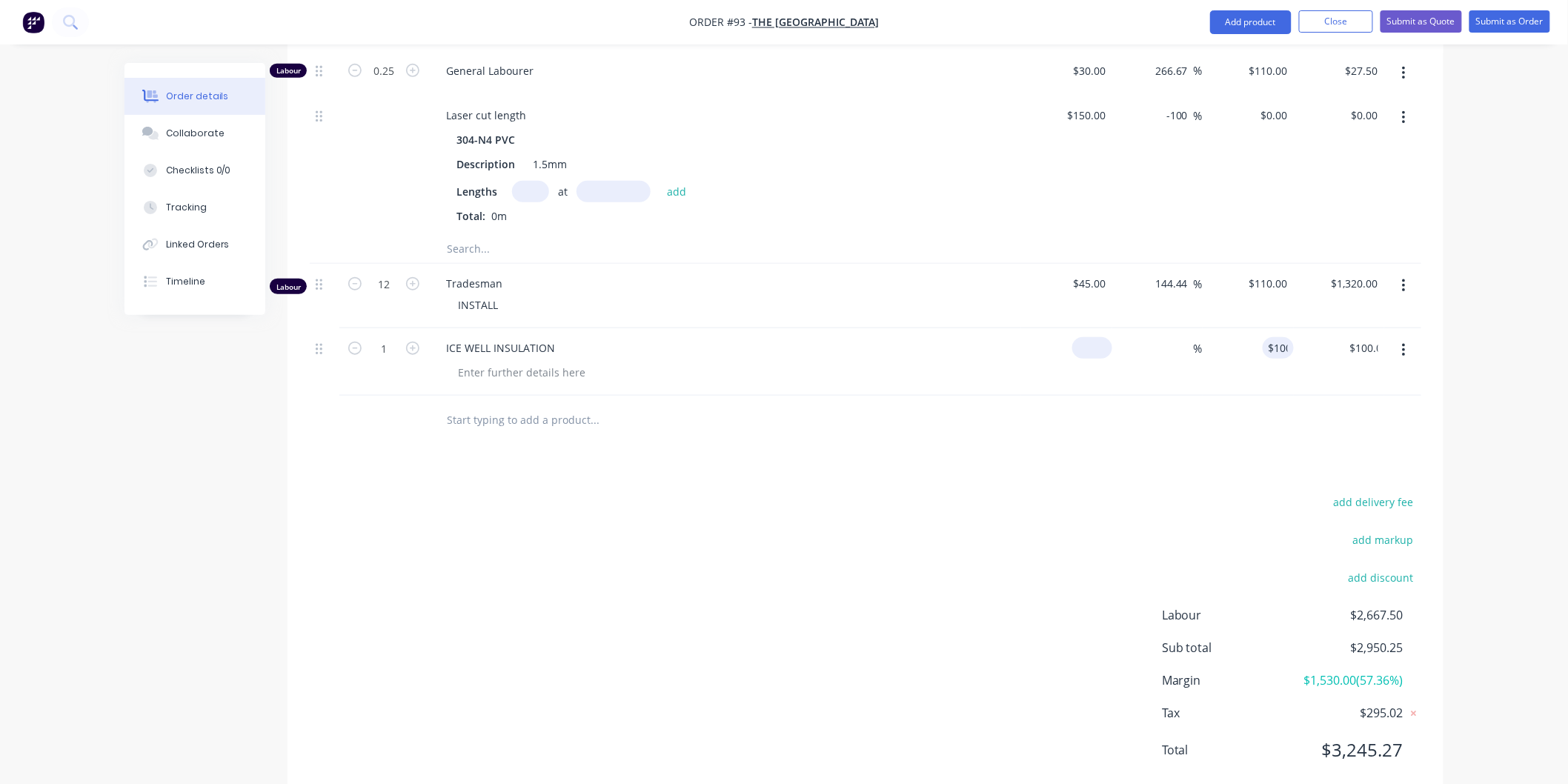
click at [1106, 337] on input at bounding box center [1095, 347] width 34 height 21
type input "$100.00"
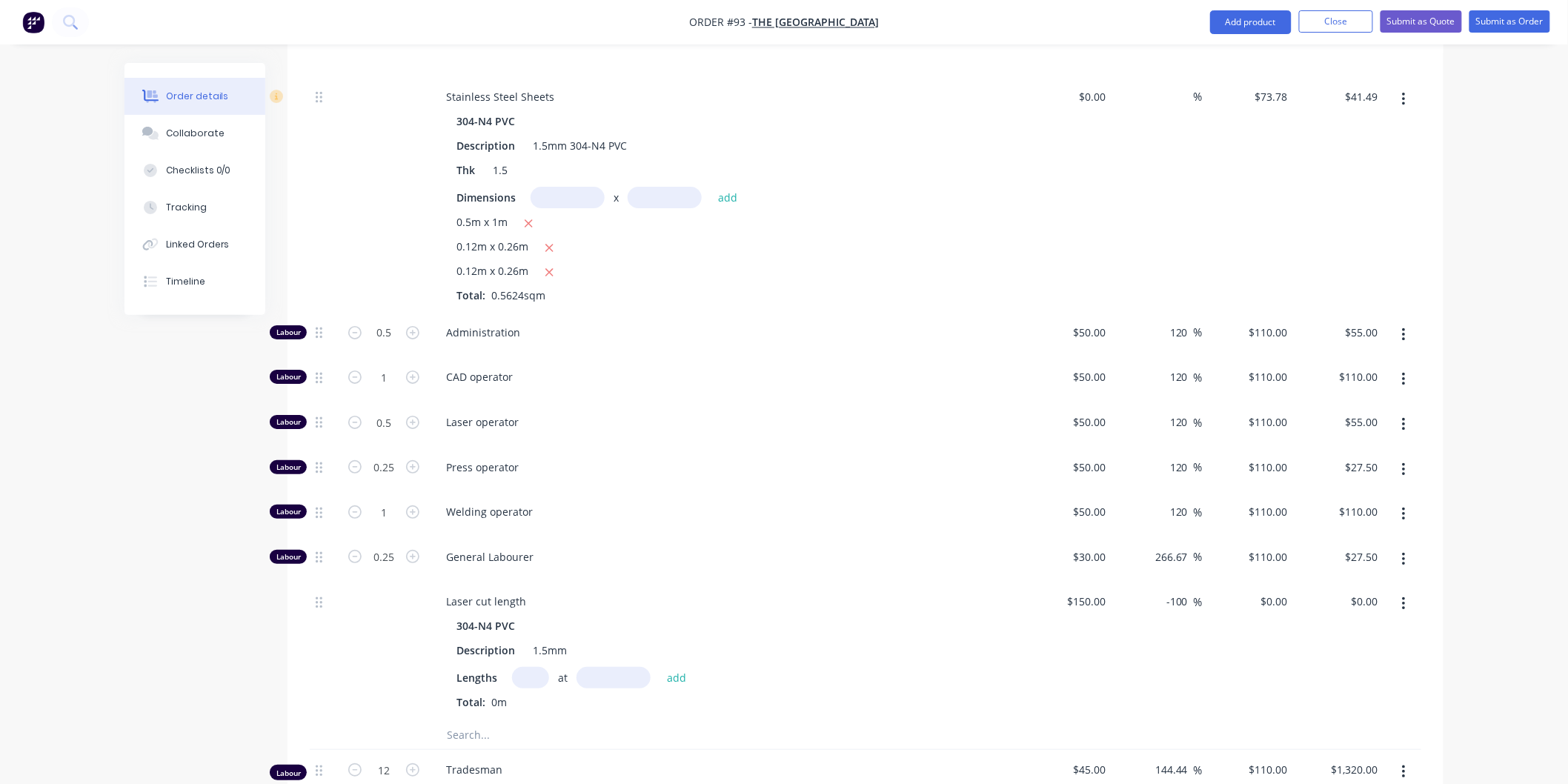
scroll to position [2211, 0]
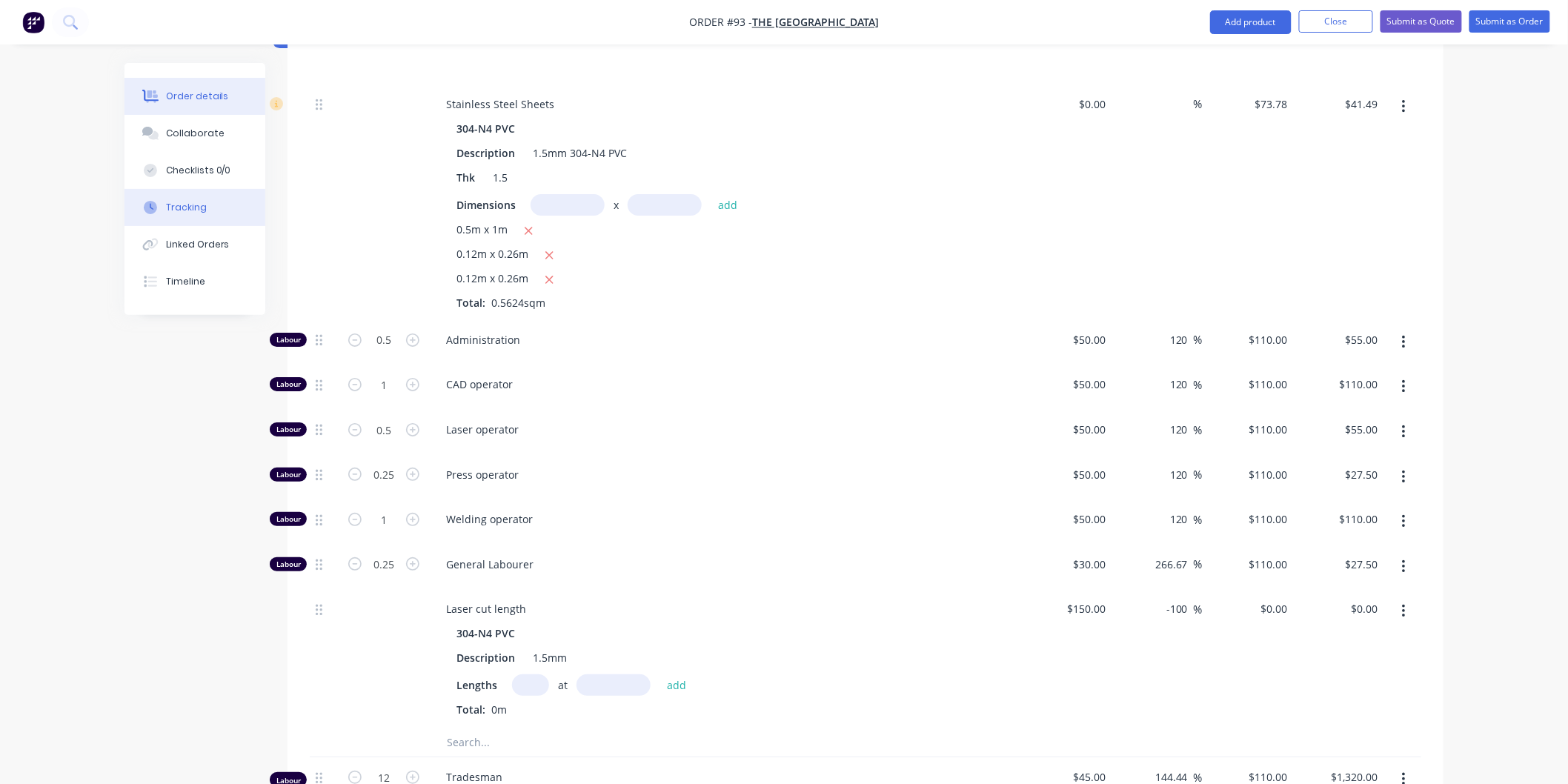
click at [205, 204] on button "Tracking" at bounding box center [195, 207] width 140 height 37
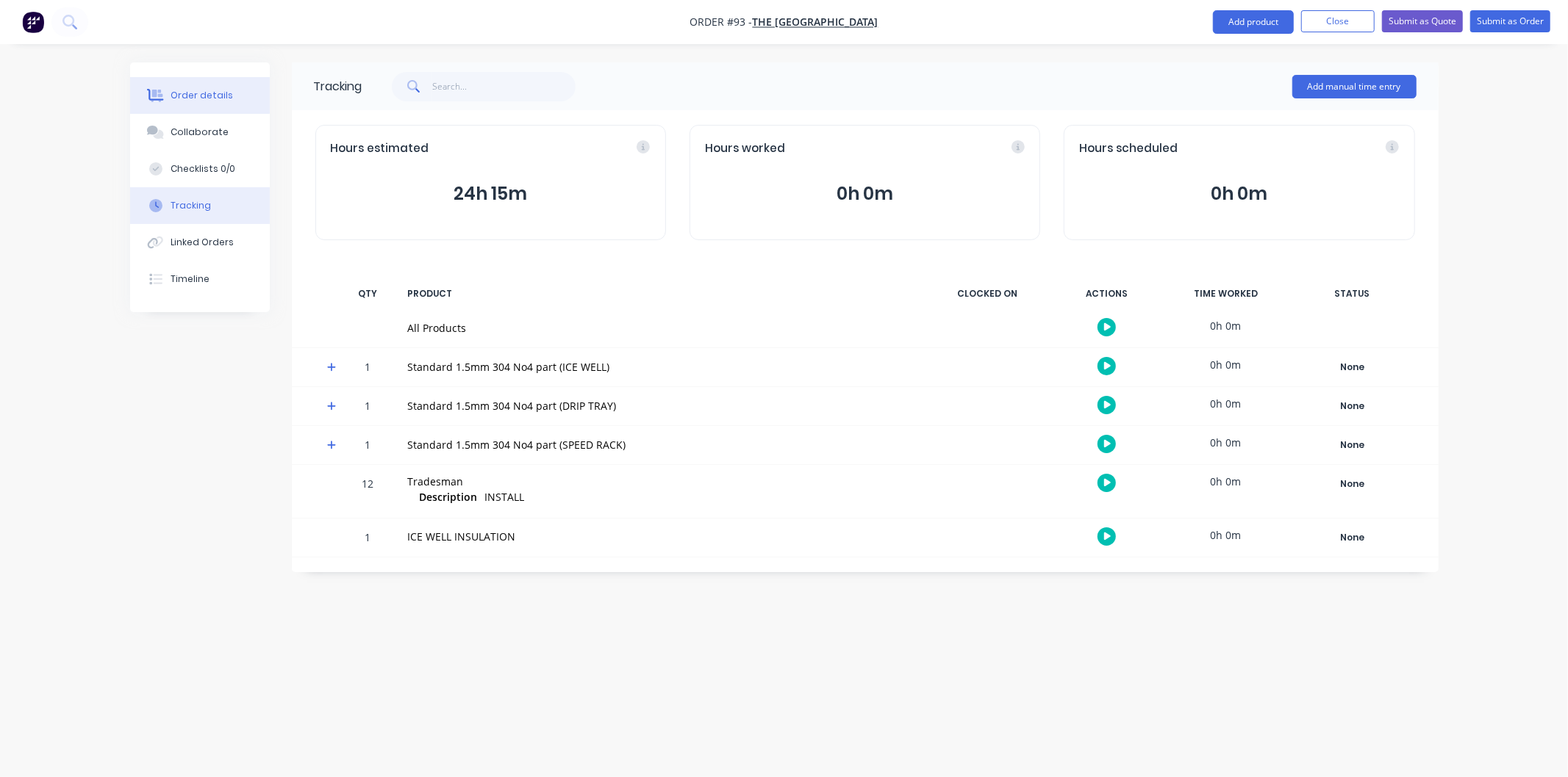
click at [207, 103] on button "Order details" at bounding box center [200, 95] width 139 height 37
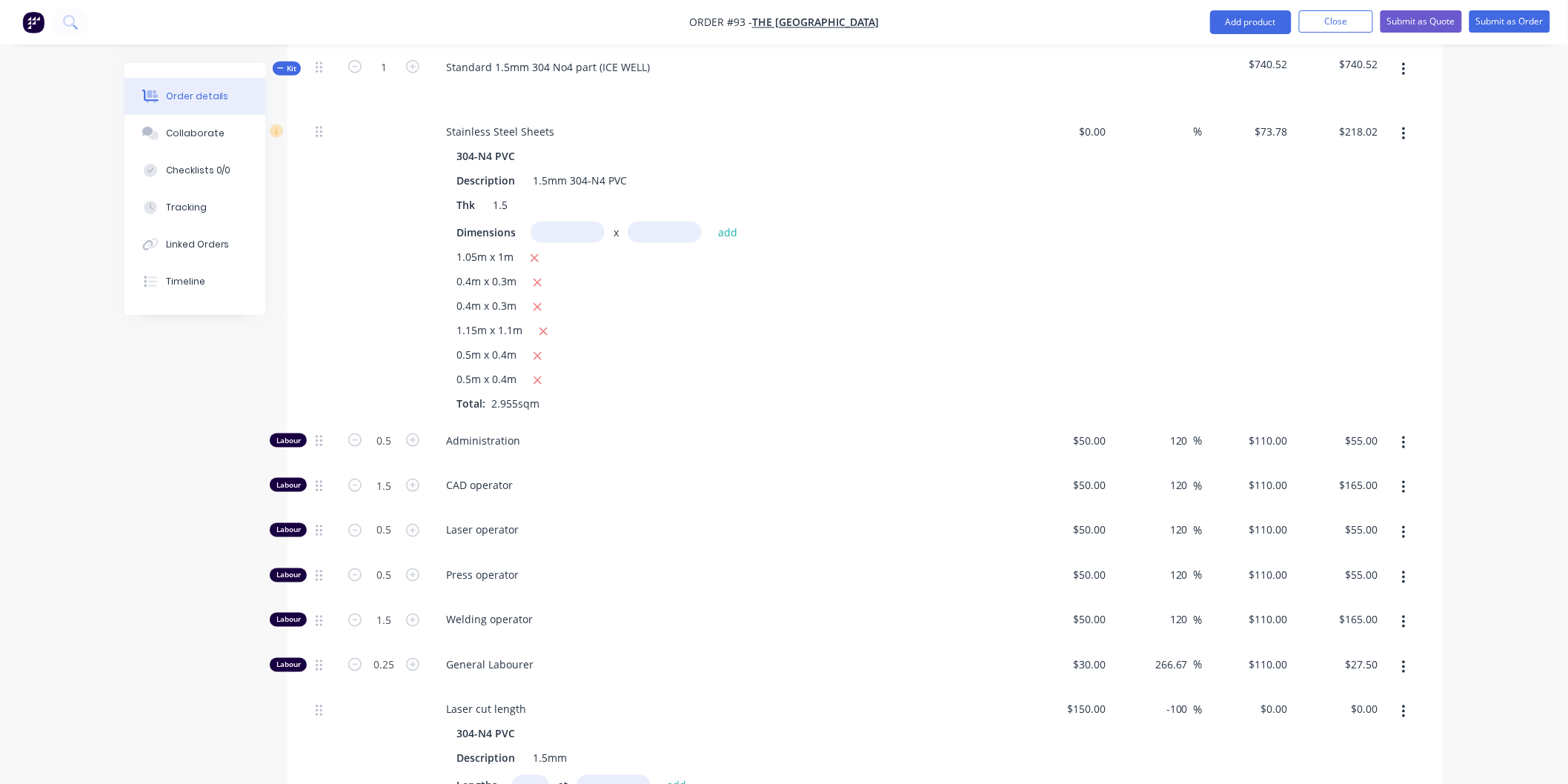
scroll to position [741, 0]
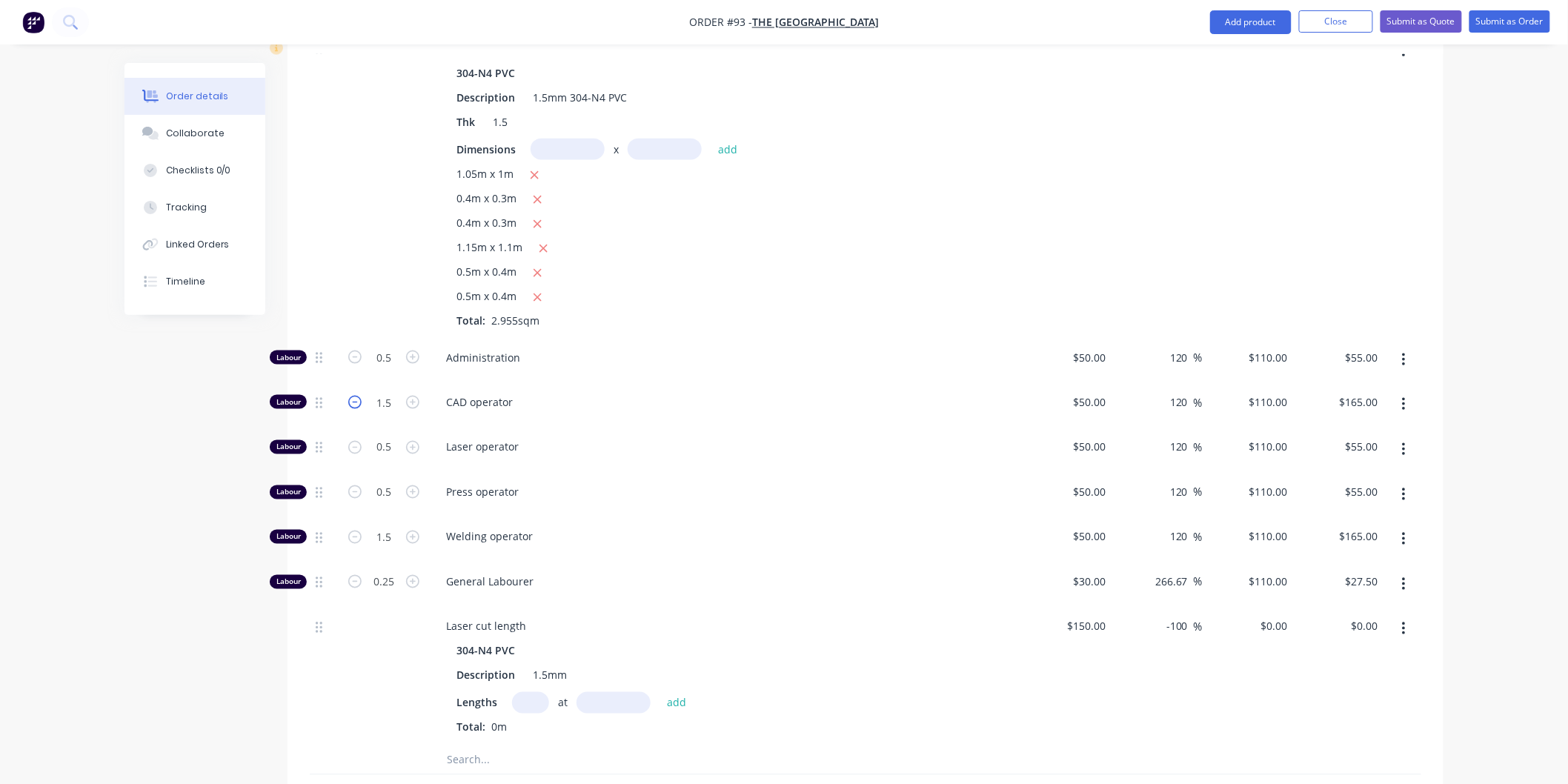
click at [357, 396] on icon "button" at bounding box center [354, 402] width 13 height 13
type input "0.5"
type input "$55.00"
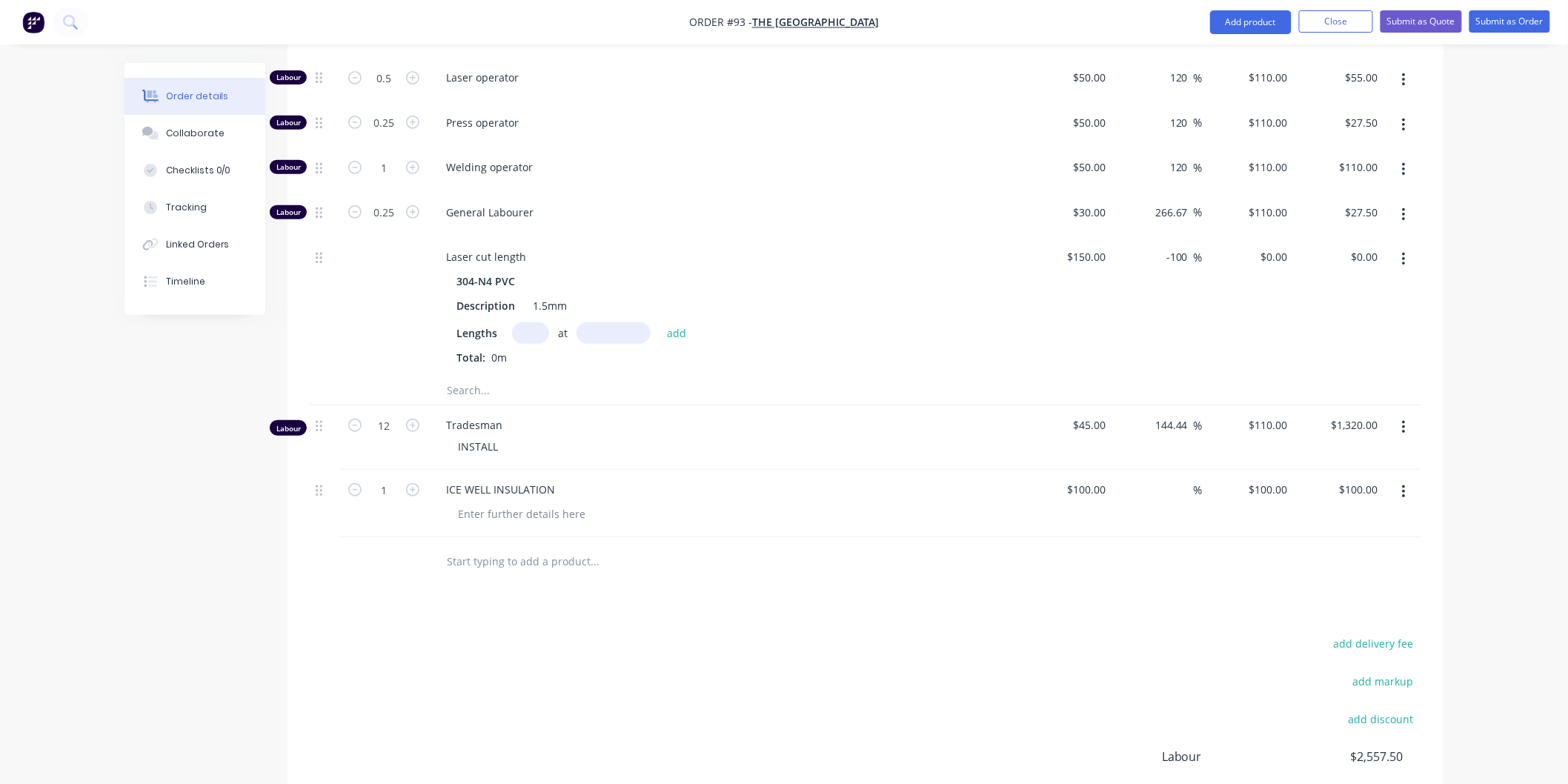
scroll to position [2705, 0]
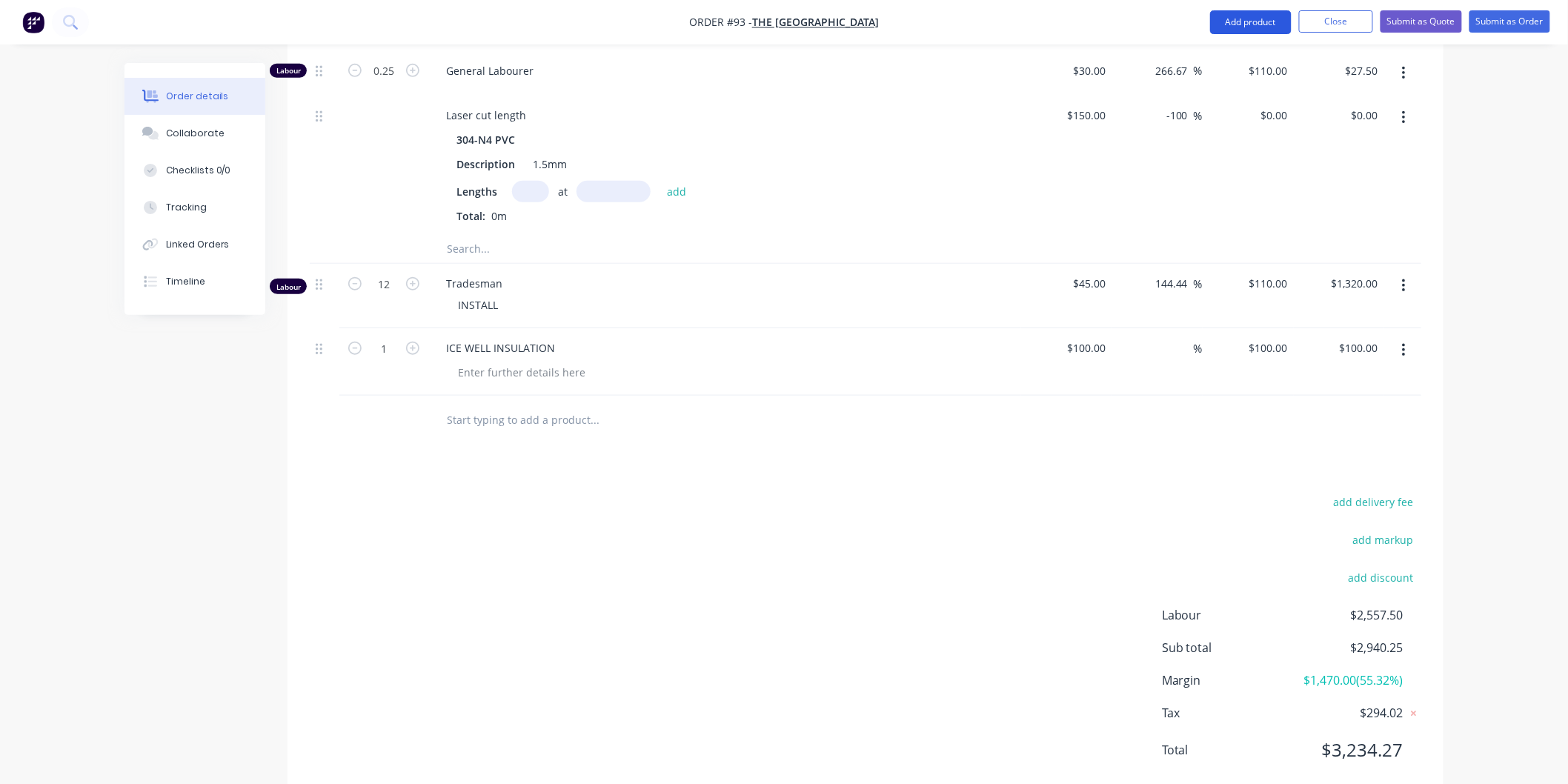
click at [1254, 31] on button "Add product" at bounding box center [1250, 22] width 81 height 24
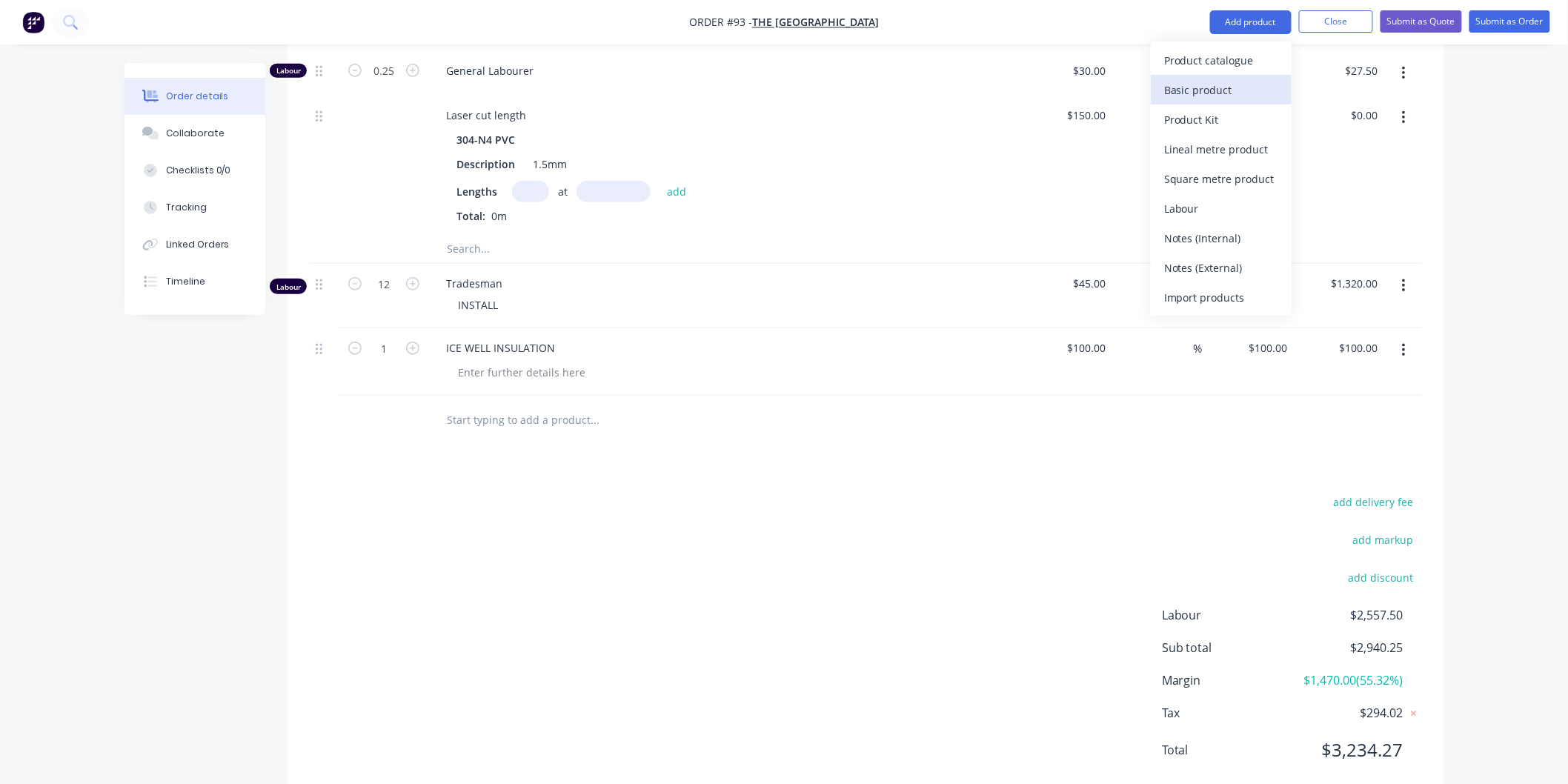
click at [1233, 83] on div "Basic product" at bounding box center [1221, 89] width 114 height 21
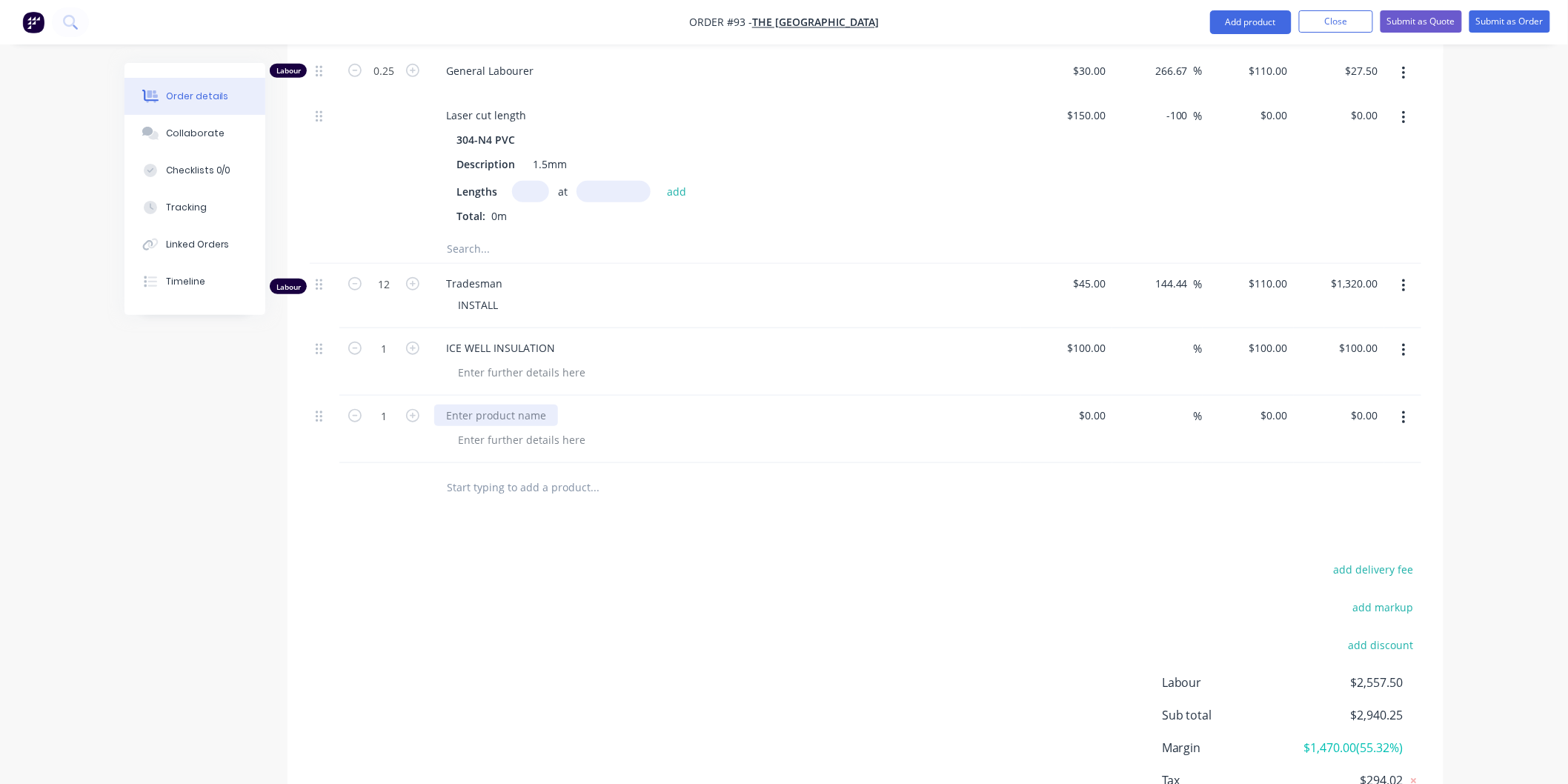
click at [537, 405] on div at bounding box center [496, 415] width 124 height 21
click at [484, 405] on div "1/2 inch TOE" at bounding box center [477, 415] width 87 height 21
click at [1285, 405] on input "0" at bounding box center [1276, 415] width 34 height 21
type input "$10.00"
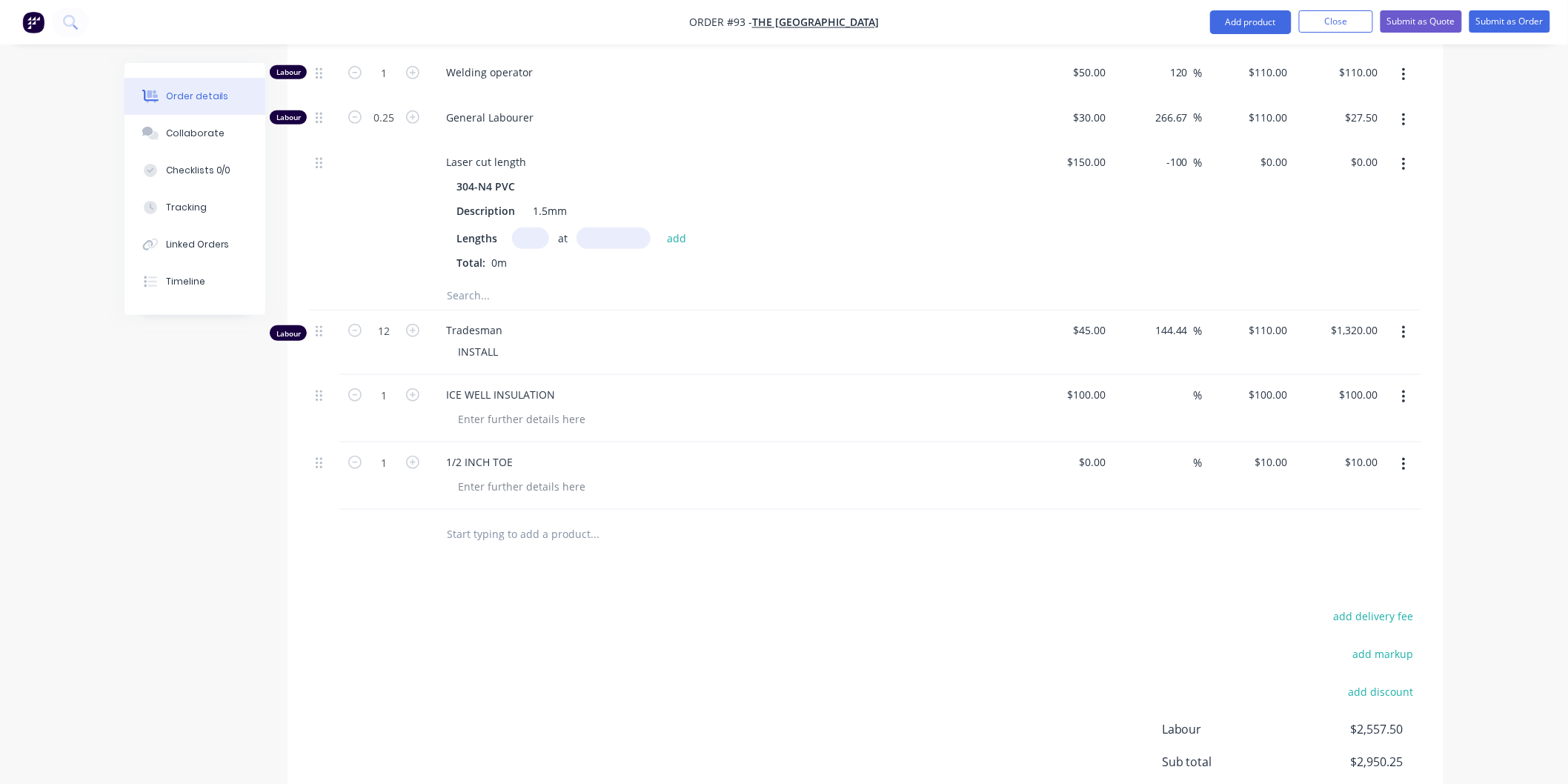
scroll to position [2361, 0]
